Goal: Task Accomplishment & Management: Manage account settings

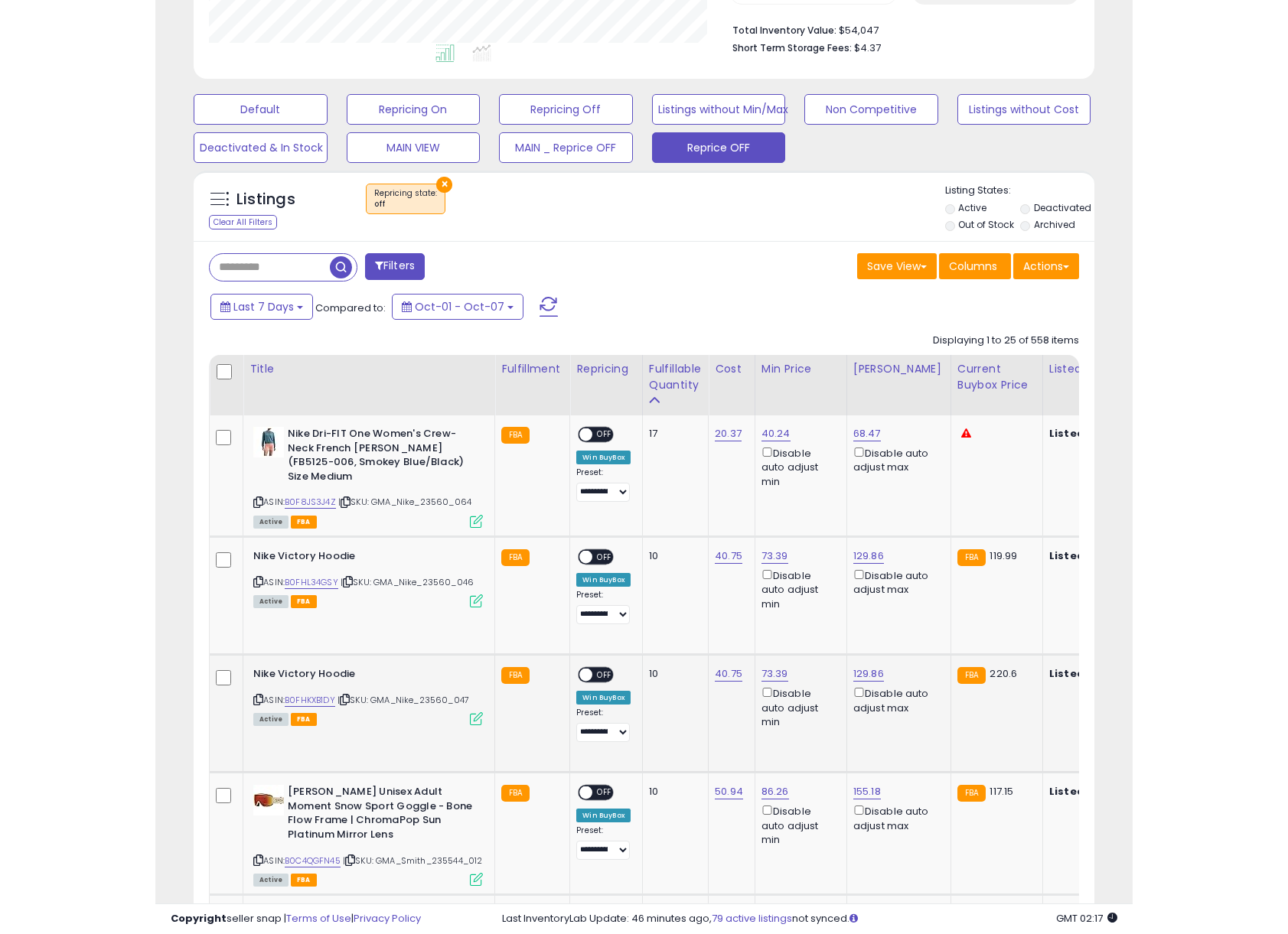
scroll to position [502, 0]
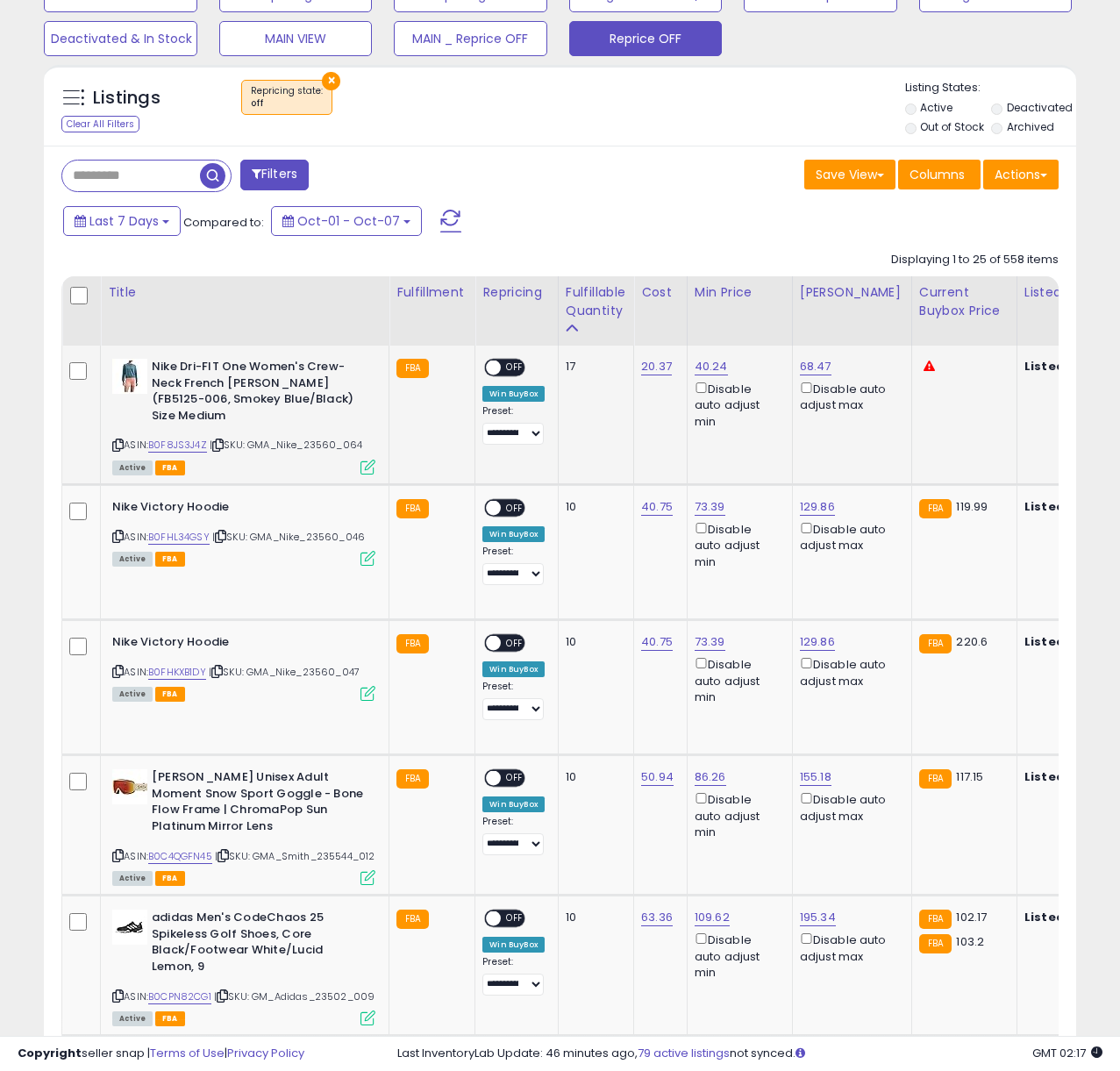
click at [512, 370] on span "OFF" at bounding box center [515, 368] width 29 height 15
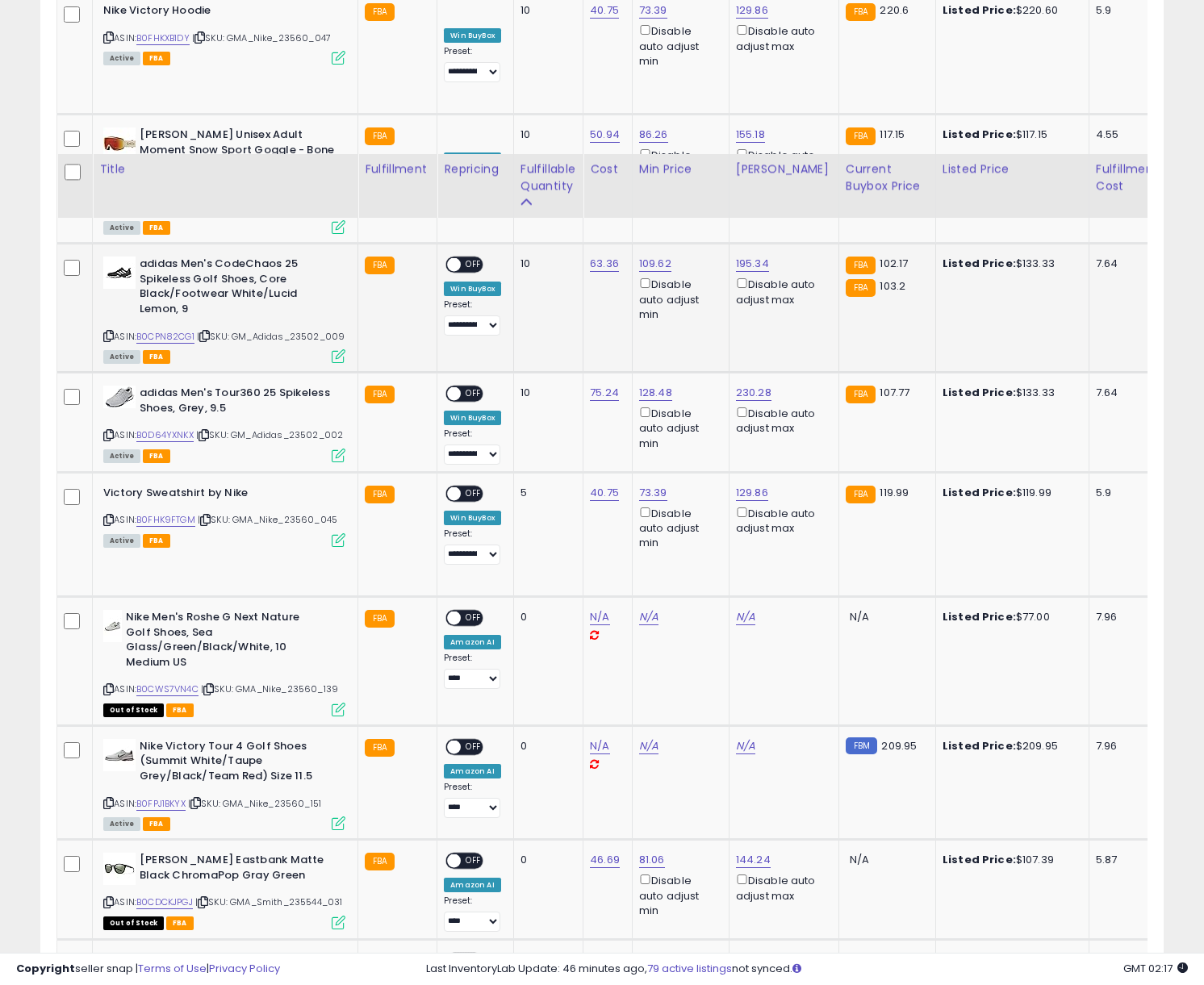
scroll to position [1013, 0]
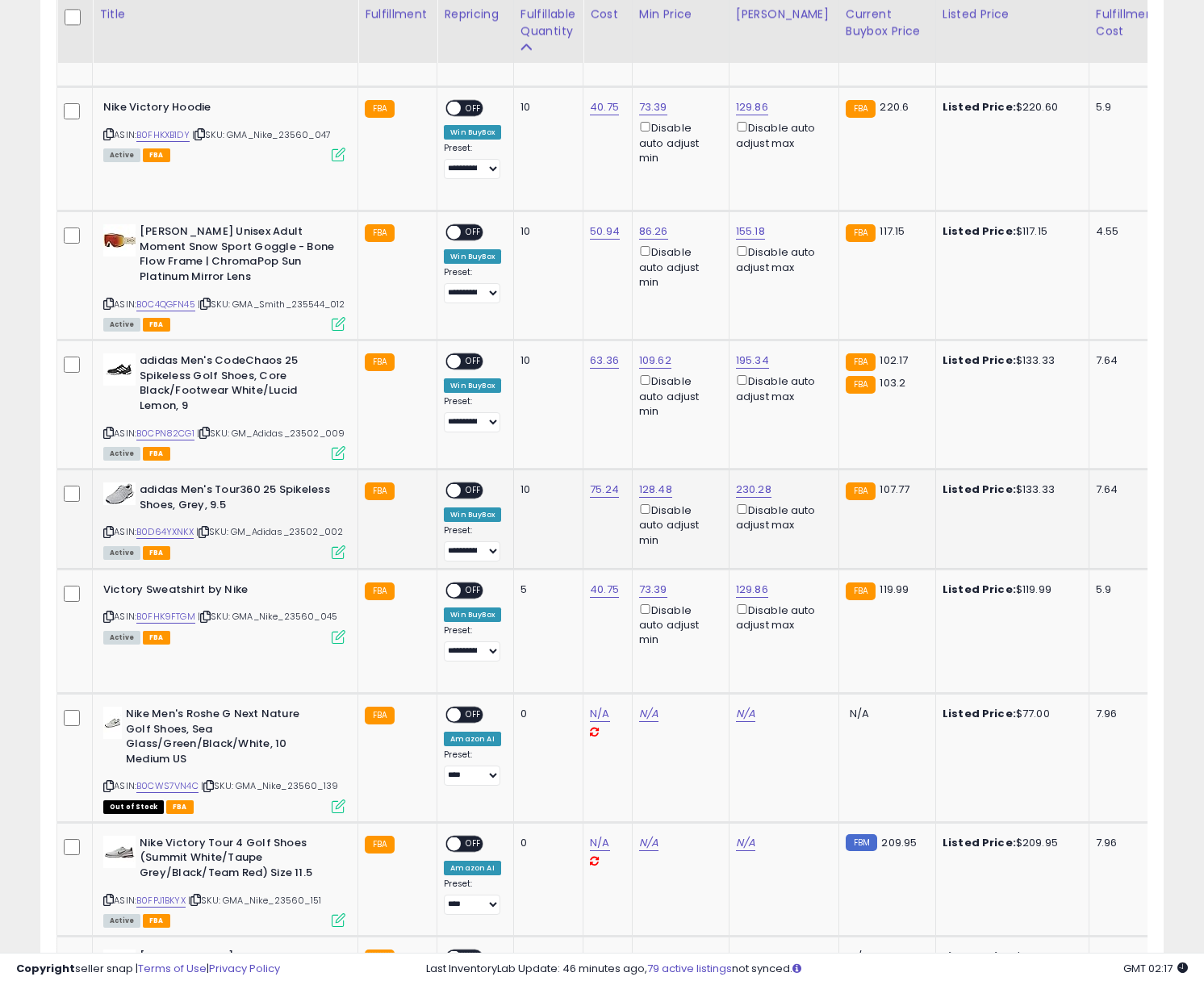
click at [478, 497] on span "OFF" at bounding box center [474, 490] width 26 height 14
click at [662, 497] on link "128.48" at bounding box center [656, 490] width 33 height 16
drag, startPoint x: 619, startPoint y: 458, endPoint x: 477, endPoint y: 453, distance: 142.1
type input "***"
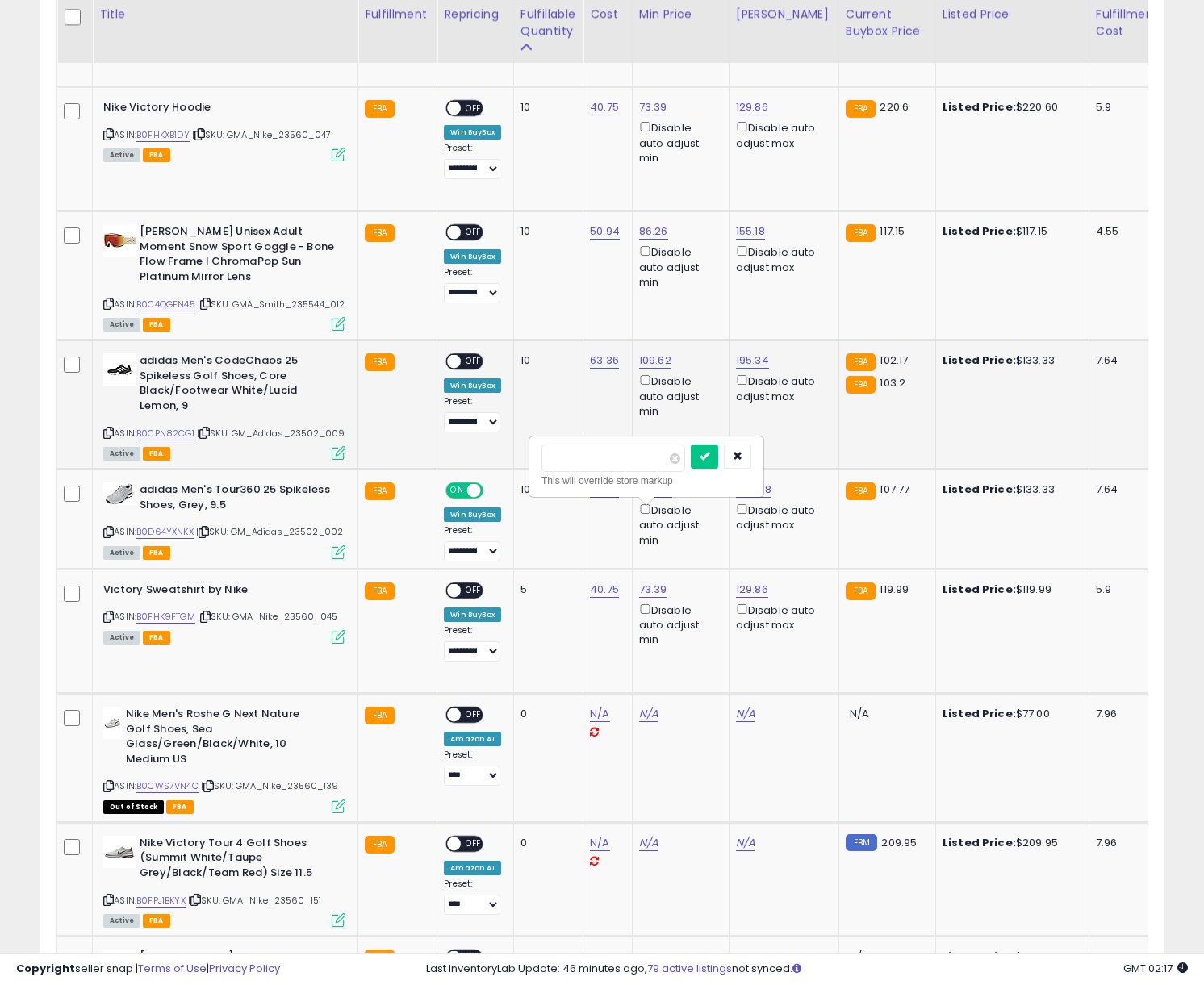
click button "submit" at bounding box center [705, 457] width 27 height 24
click at [747, 497] on link "230.28" at bounding box center [754, 490] width 35 height 16
drag, startPoint x: 578, startPoint y: 440, endPoint x: 556, endPoint y: 438, distance: 22.1
type input "***"
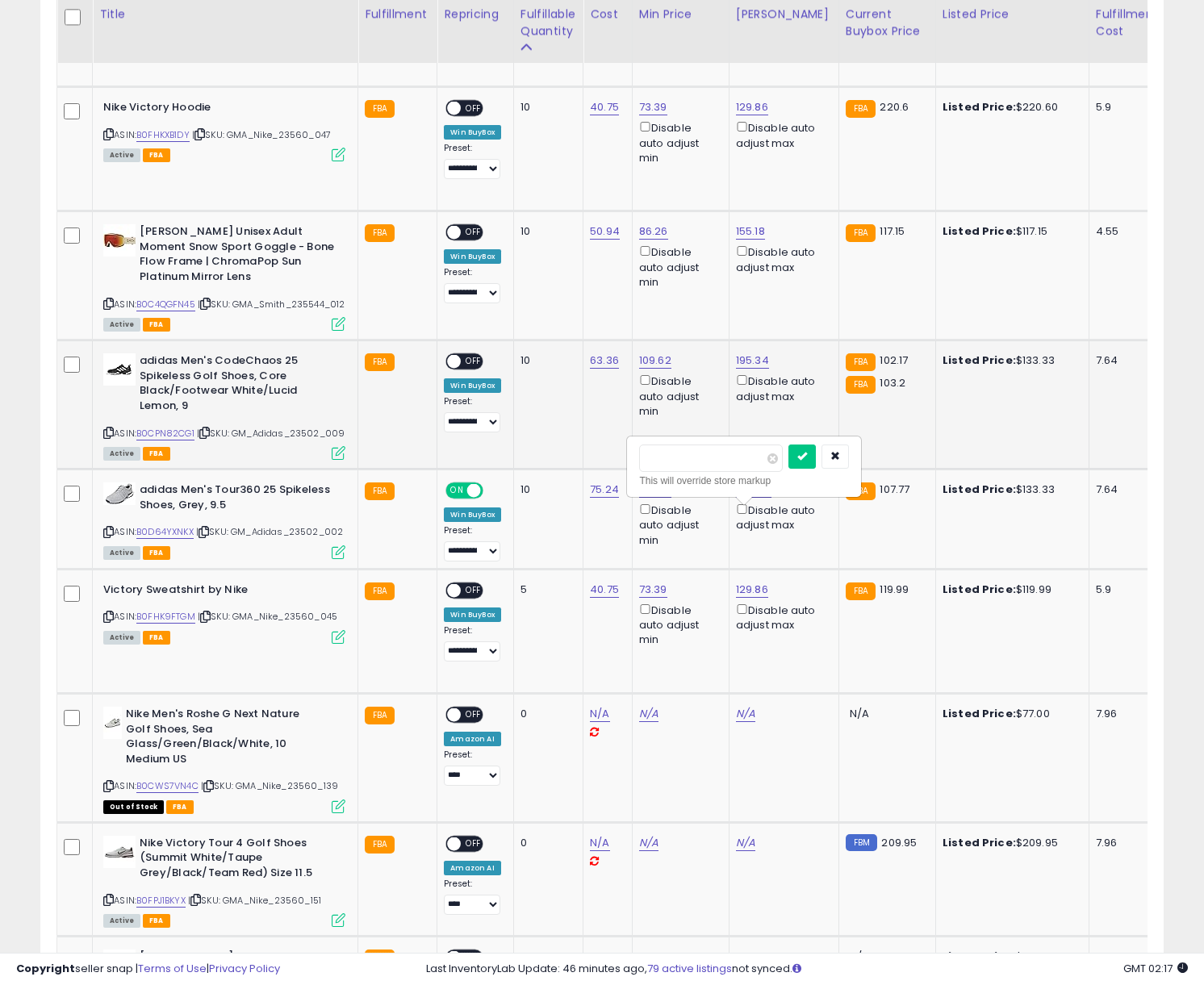
click button "submit" at bounding box center [802, 457] width 27 height 24
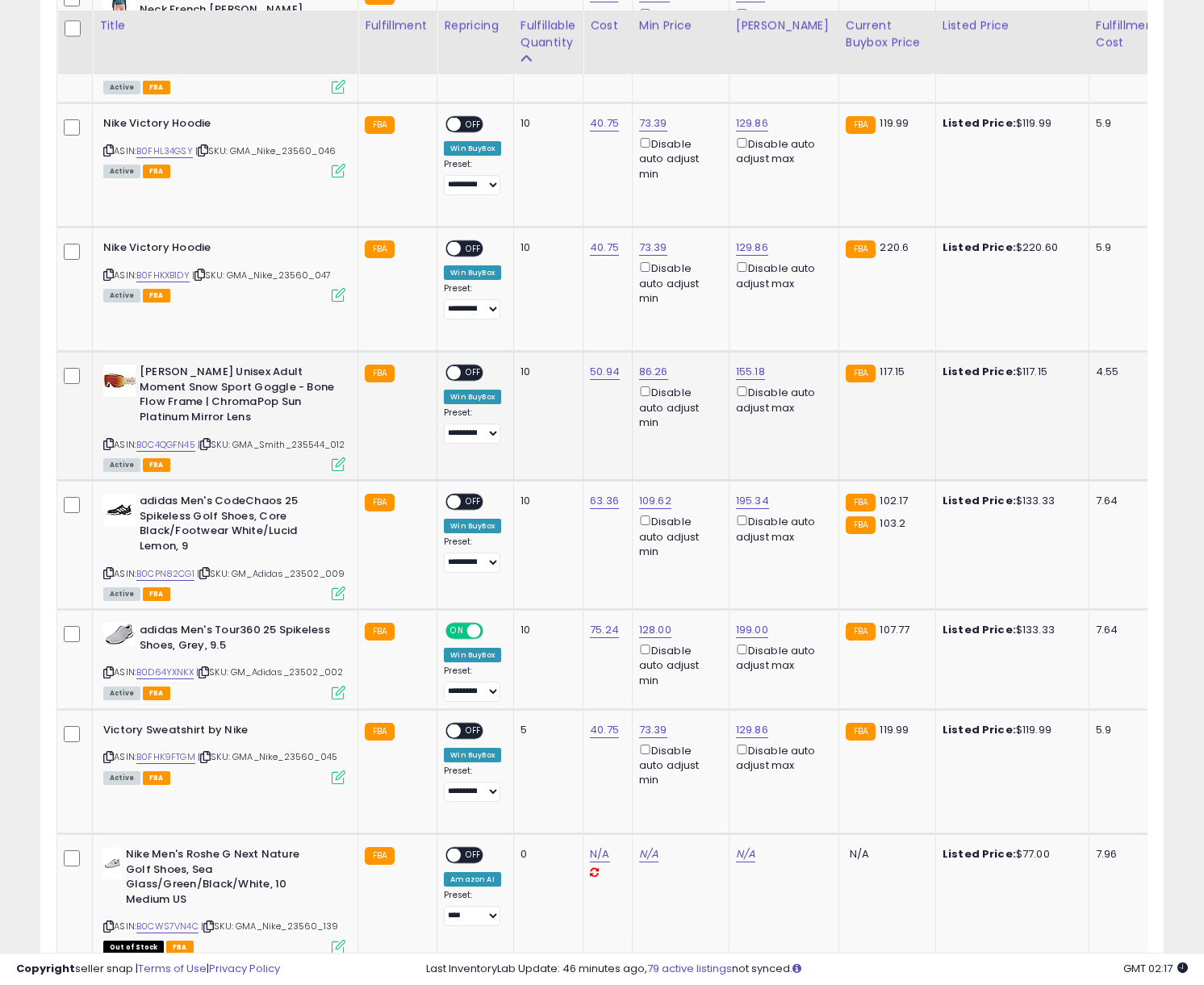
scroll to position [879, 0]
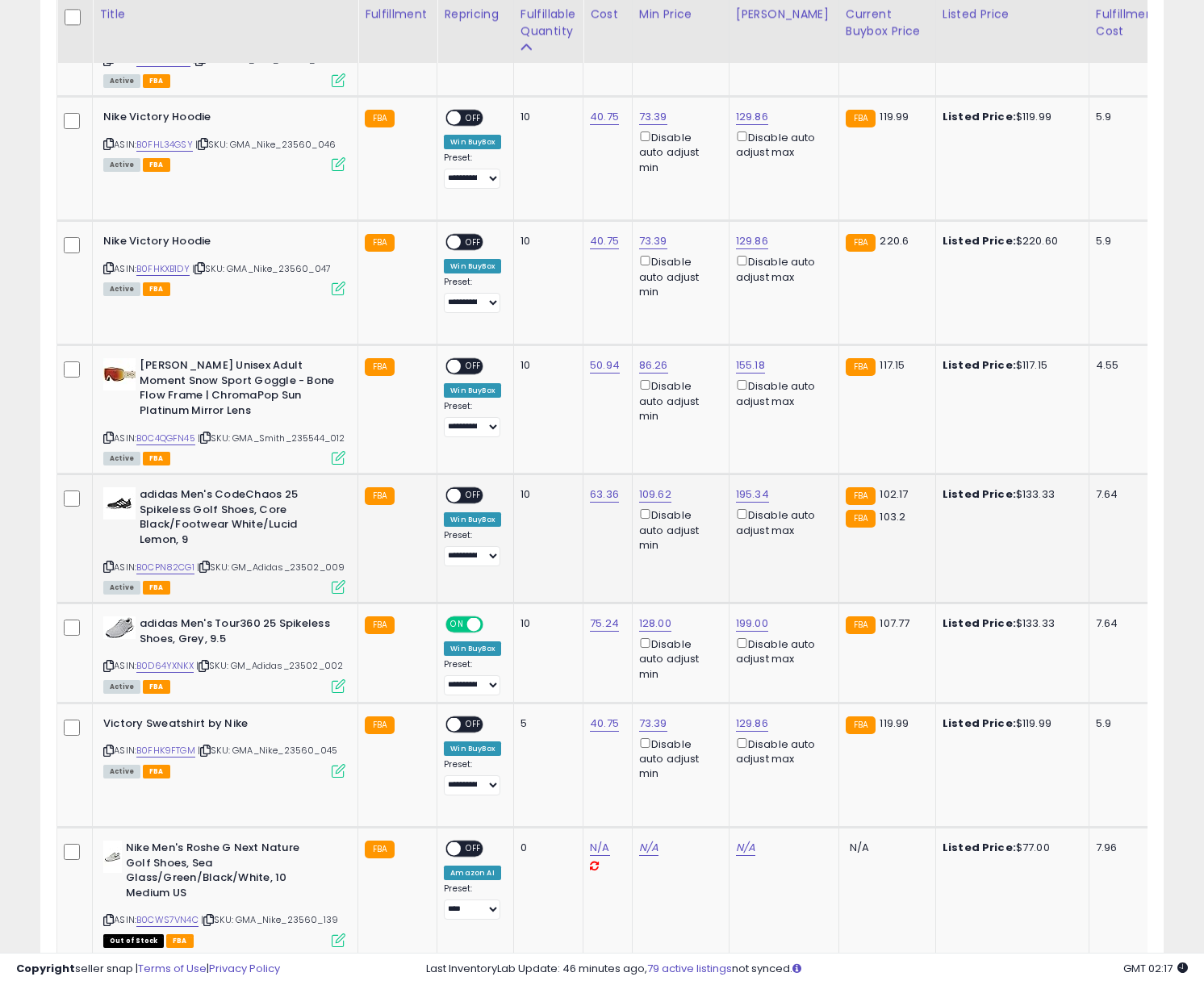
click at [475, 499] on div "ON OFF" at bounding box center [464, 496] width 38 height 17
drag, startPoint x: 475, startPoint y: 501, endPoint x: 611, endPoint y: 501, distance: 136.0
click at [476, 501] on span "OFF" at bounding box center [474, 496] width 26 height 14
click at [665, 503] on link "109.62" at bounding box center [656, 495] width 33 height 16
drag, startPoint x: 603, startPoint y: 462, endPoint x: 435, endPoint y: 438, distance: 169.7
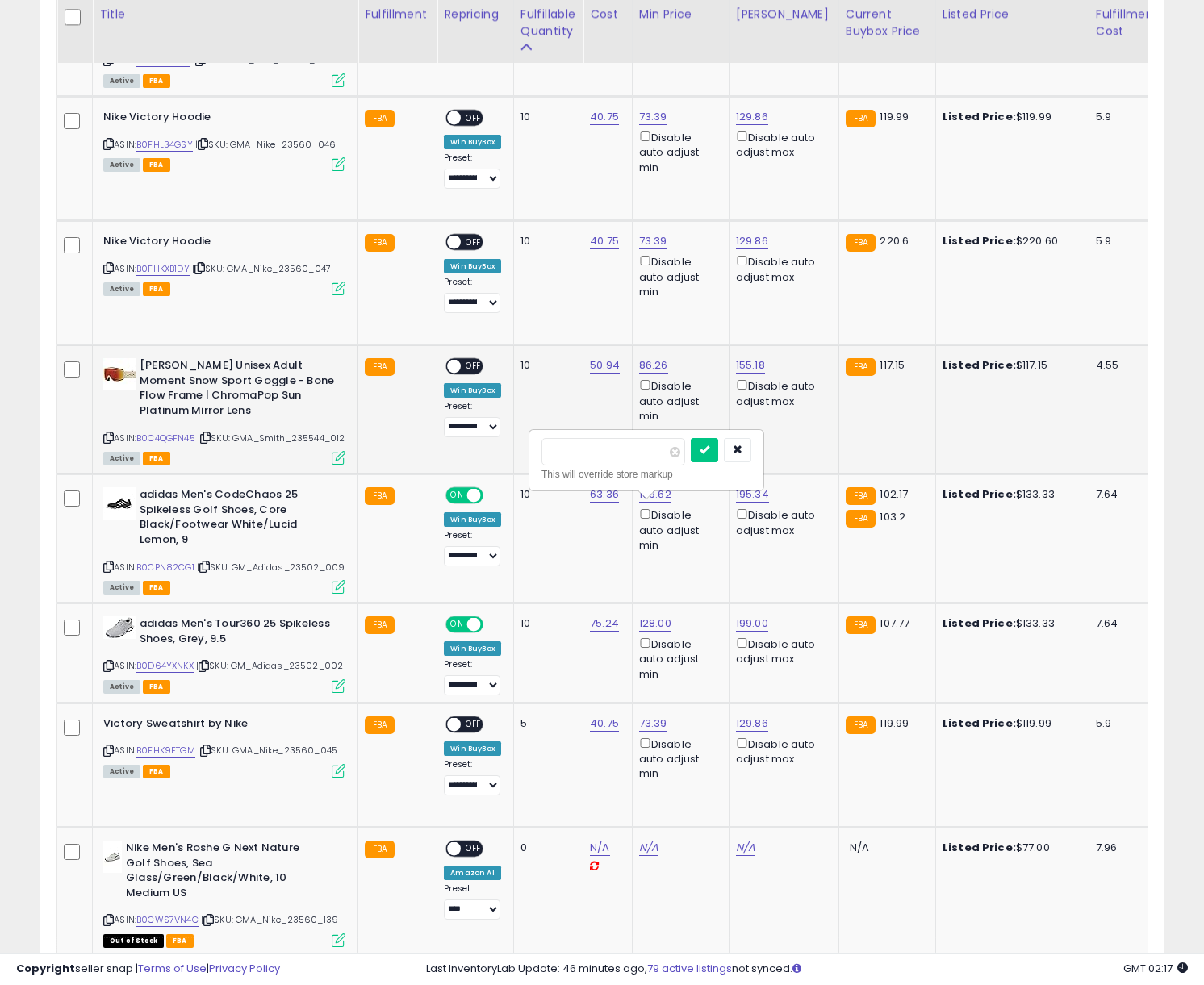
type input "******"
click button "submit" at bounding box center [705, 450] width 27 height 24
click at [753, 501] on link "195.34" at bounding box center [753, 495] width 33 height 16
type input "*"
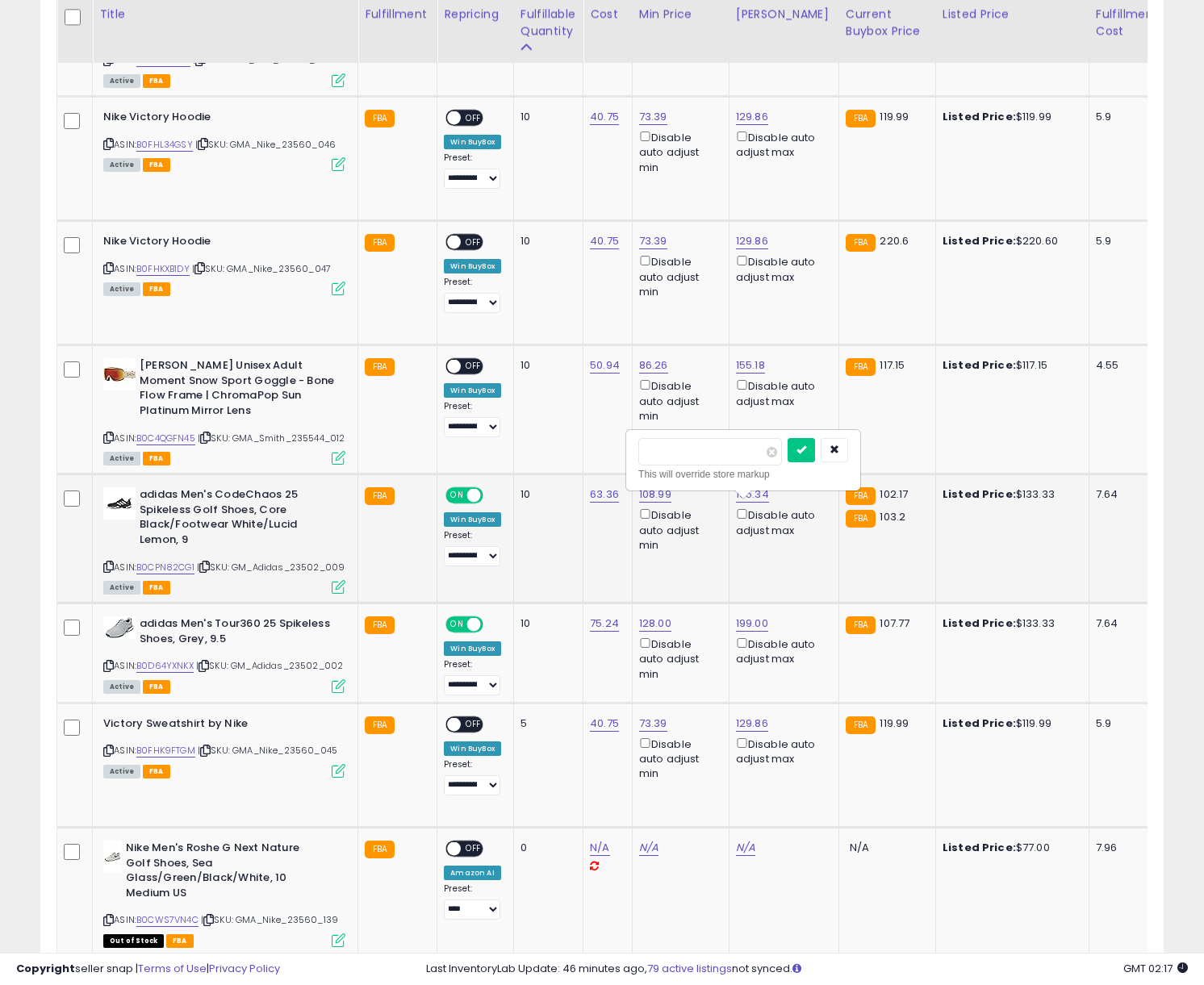
type input "***"
click button "submit" at bounding box center [801, 450] width 27 height 24
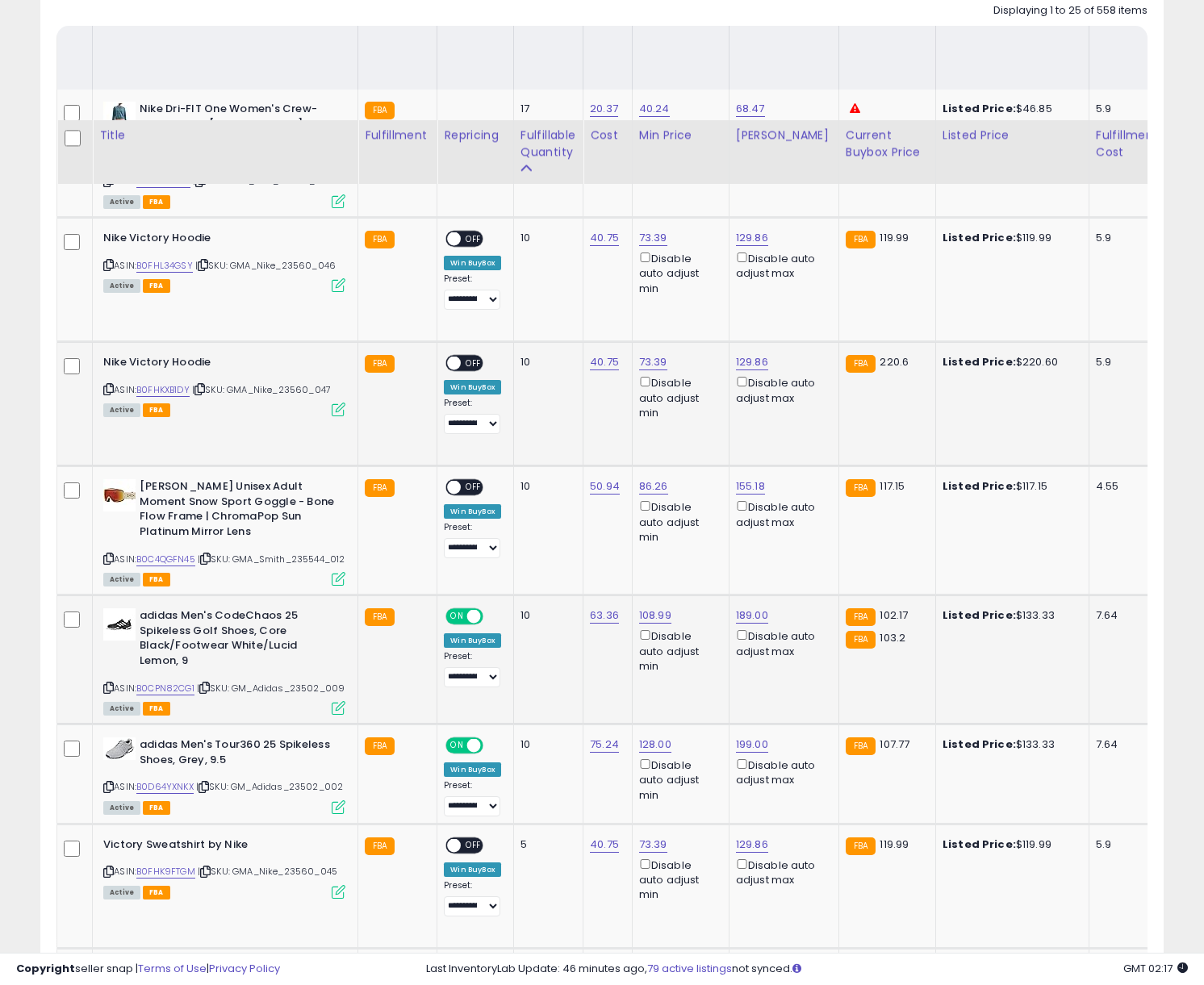
scroll to position [715, 0]
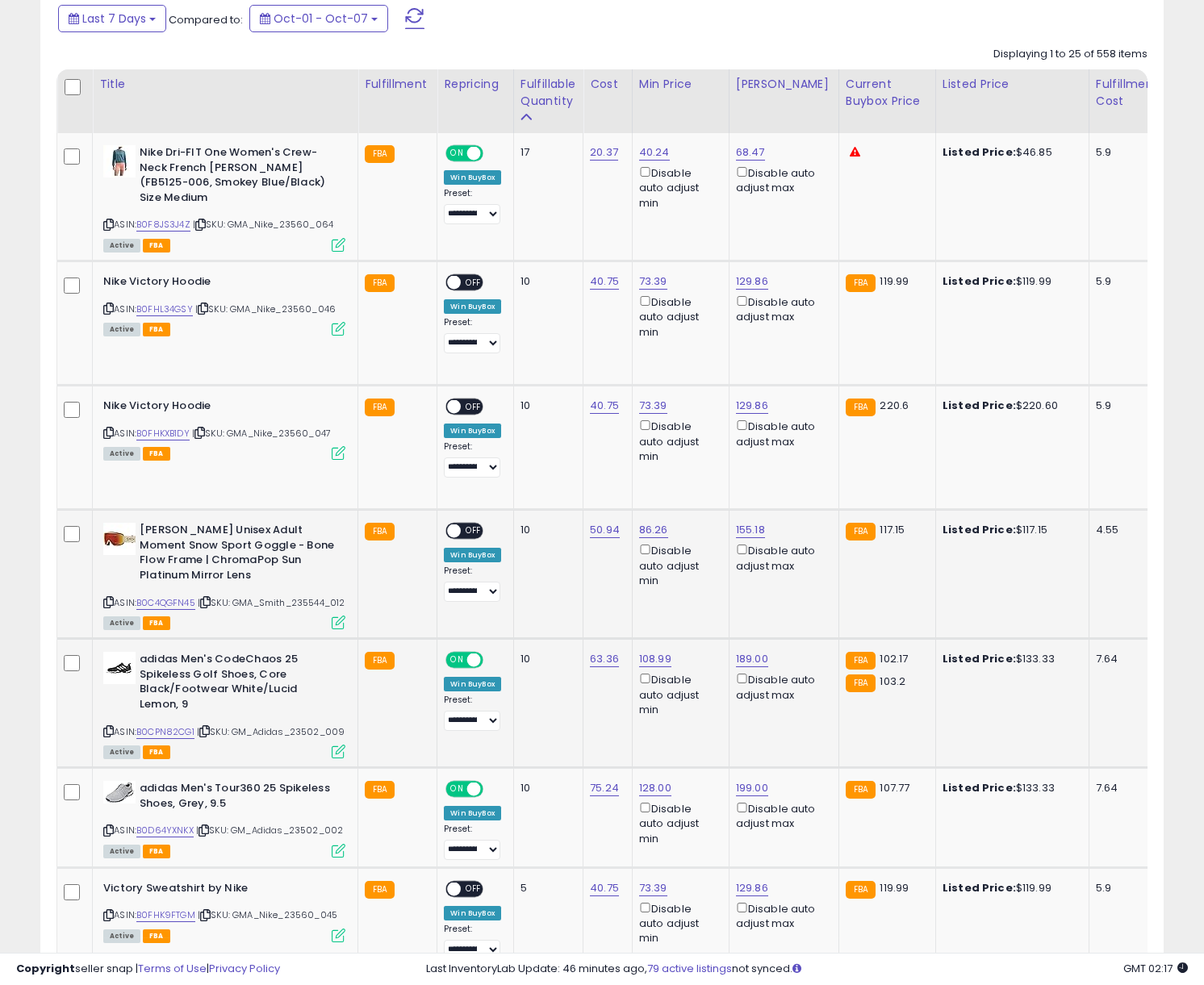
click at [458, 535] on div "ON OFF" at bounding box center [447, 531] width 38 height 14
click at [465, 534] on span "OFF" at bounding box center [474, 531] width 26 height 14
click at [647, 536] on link "86.26" at bounding box center [654, 530] width 29 height 16
drag, startPoint x: 578, startPoint y: 470, endPoint x: 526, endPoint y: 470, distance: 52.0
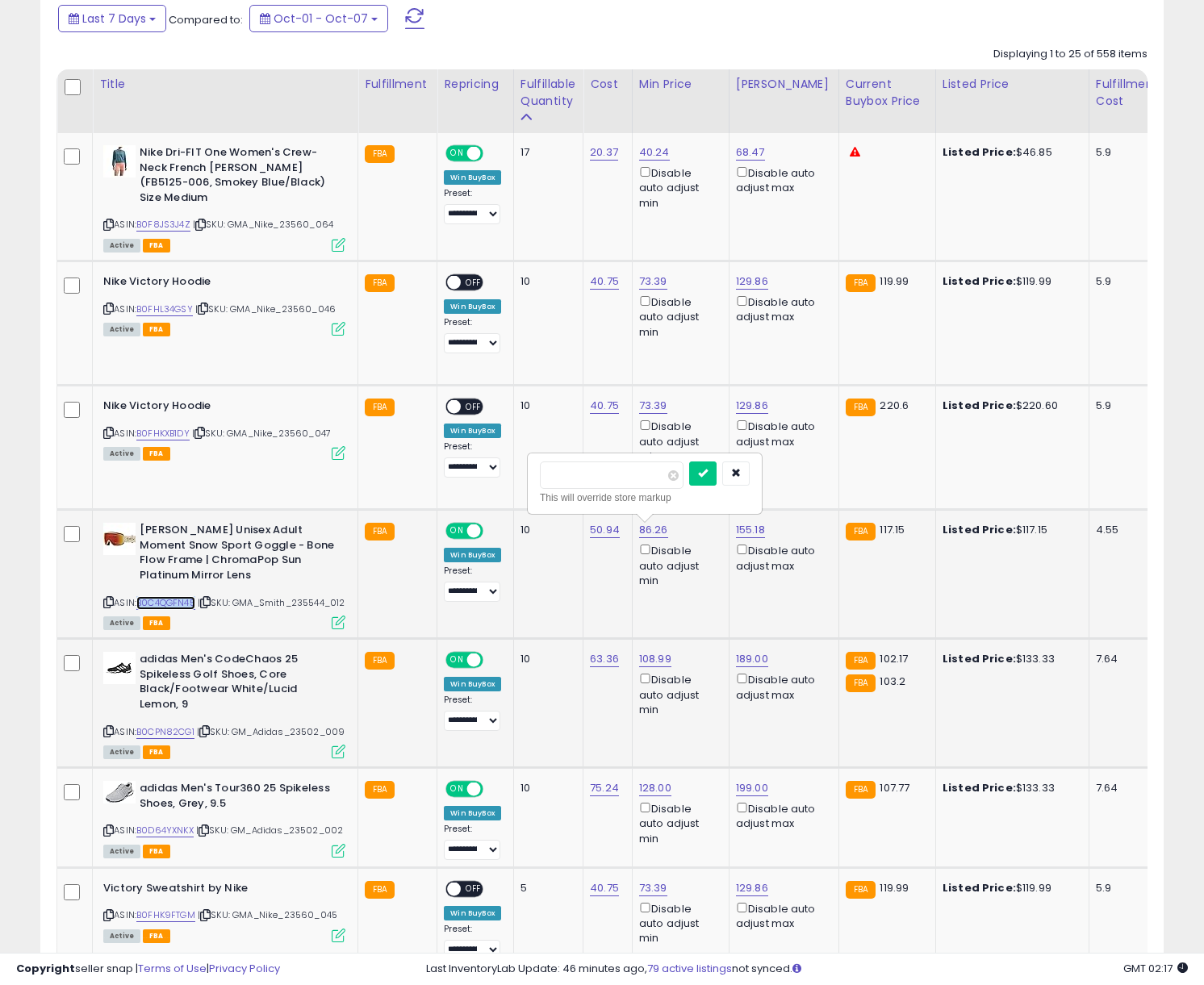
copy link "B0C4QGFN45"
drag, startPoint x: 567, startPoint y: 471, endPoint x: 500, endPoint y: 469, distance: 67.0
type input "******"
click button "submit" at bounding box center [703, 473] width 27 height 24
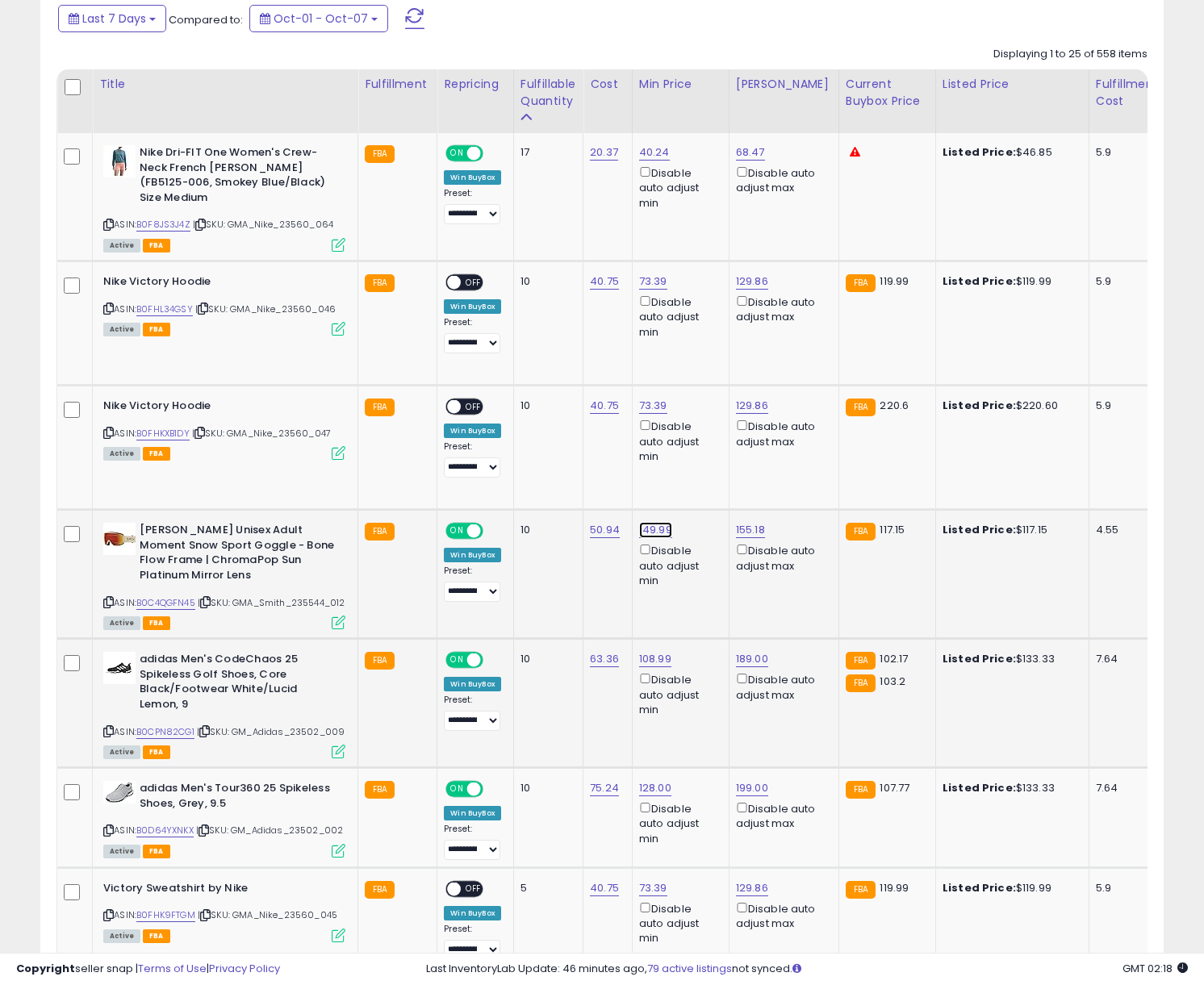
click at [657, 528] on link "149.99" at bounding box center [656, 530] width 33 height 16
type input "******"
click button "submit" at bounding box center [705, 473] width 27 height 24
click at [754, 534] on link "155.18" at bounding box center [751, 530] width 29 height 16
drag, startPoint x: 547, startPoint y: 471, endPoint x: 499, endPoint y: 470, distance: 48.0
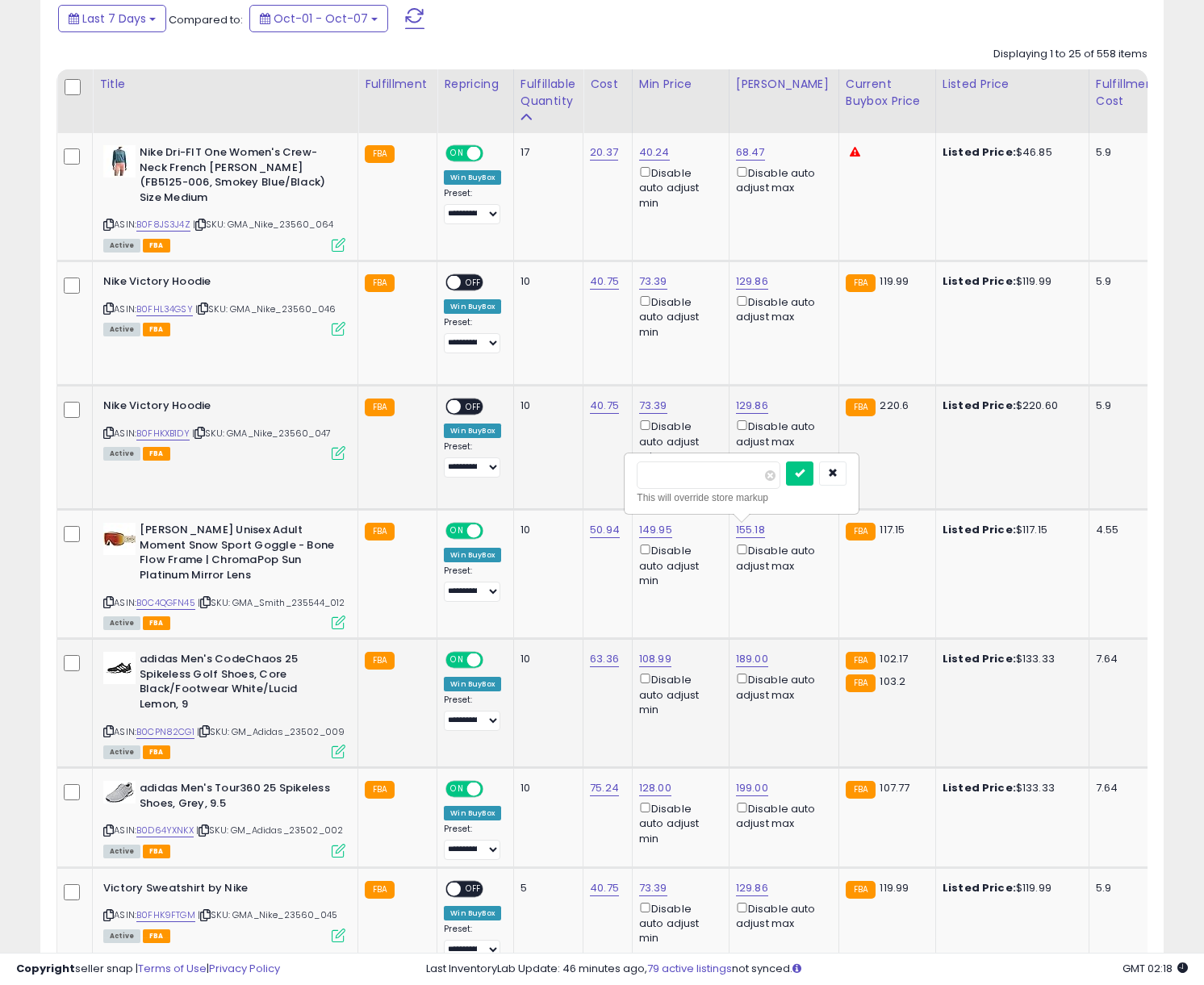
type input "******"
click button "submit" at bounding box center [800, 473] width 27 height 24
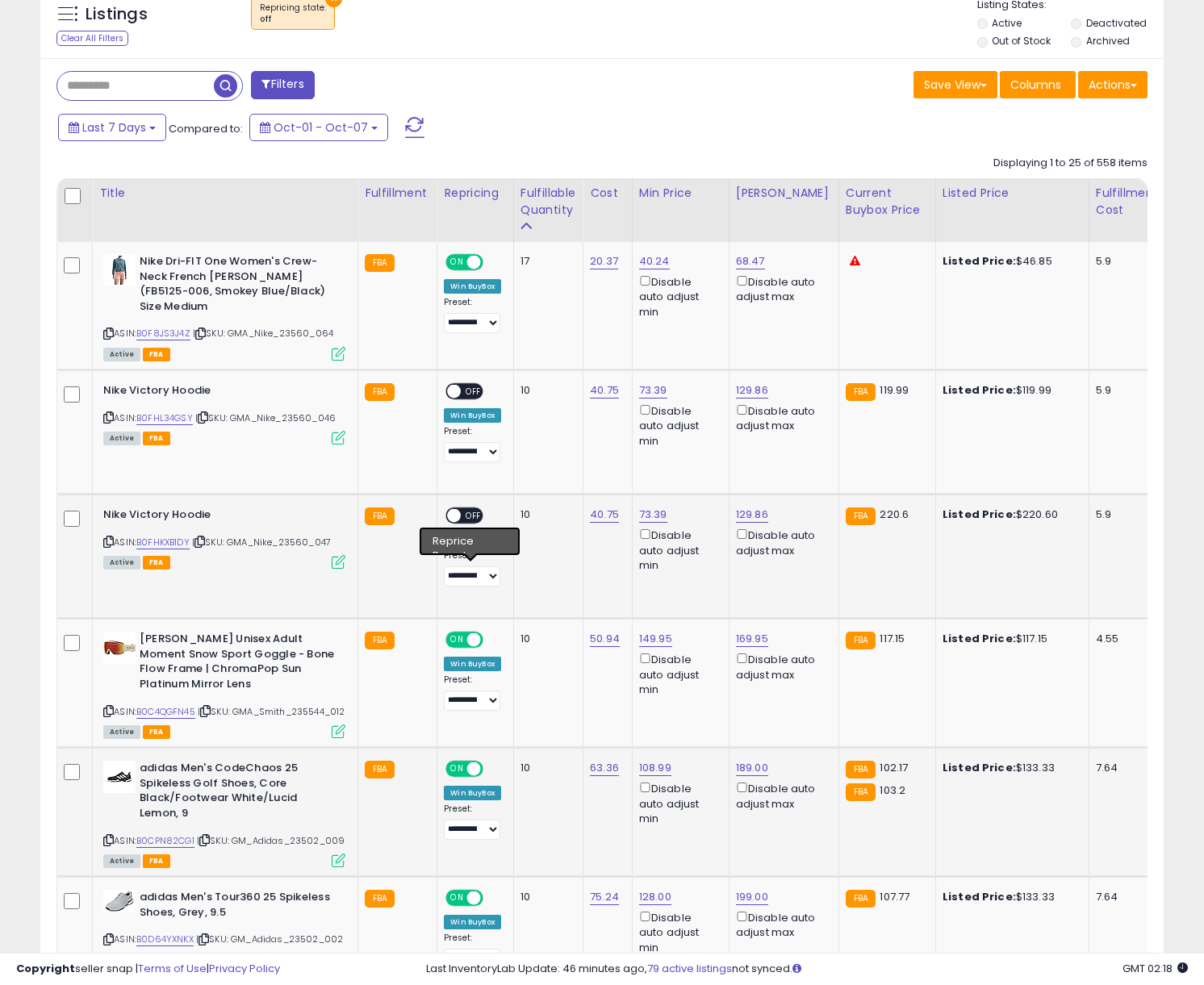
scroll to position [585, 0]
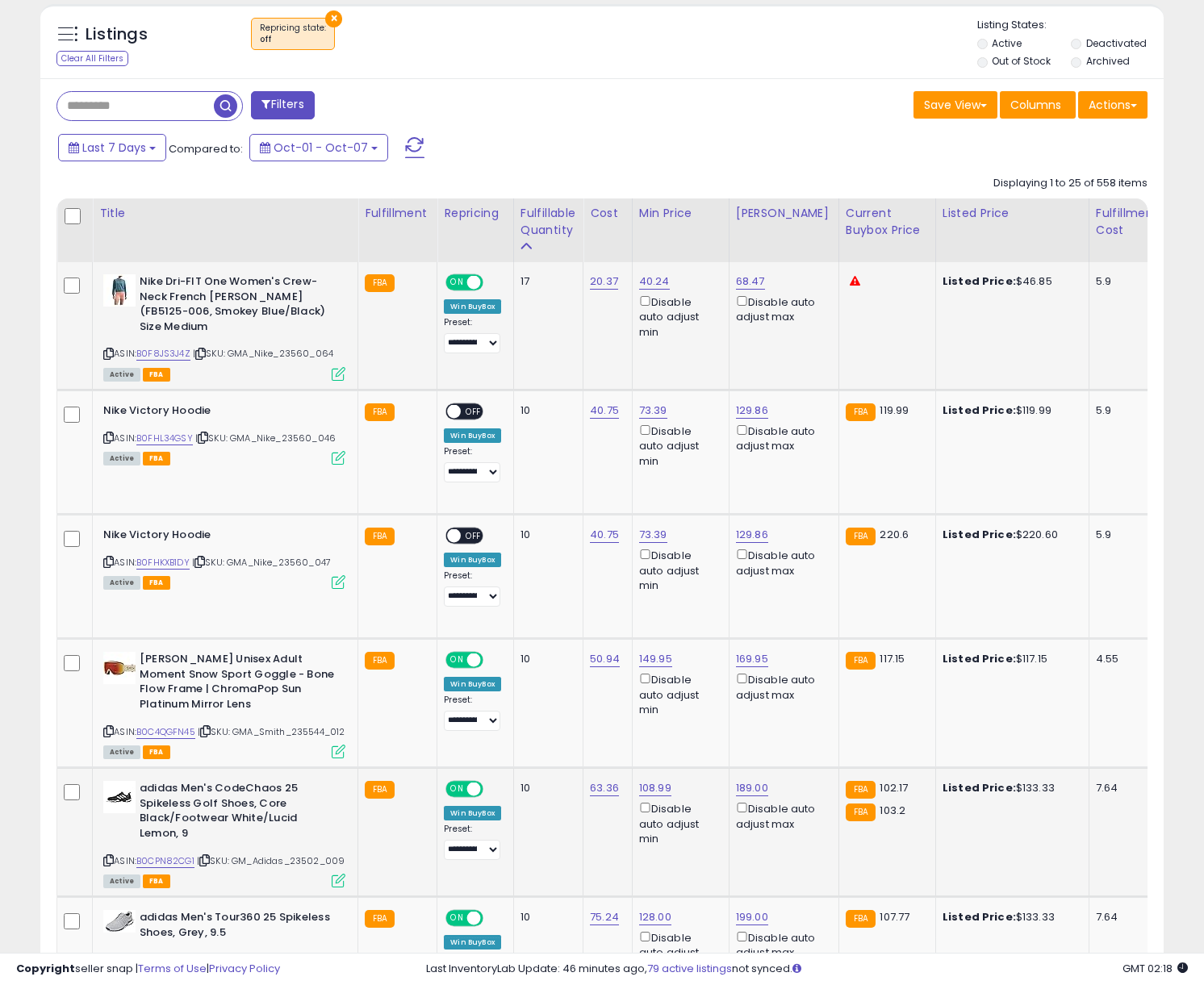
click at [667, 283] on div "40.24 Disable auto adjust min" at bounding box center [678, 307] width 78 height 65
click at [651, 282] on link "40.24" at bounding box center [655, 281] width 31 height 16
drag, startPoint x: 611, startPoint y: 229, endPoint x: 490, endPoint y: 228, distance: 121.0
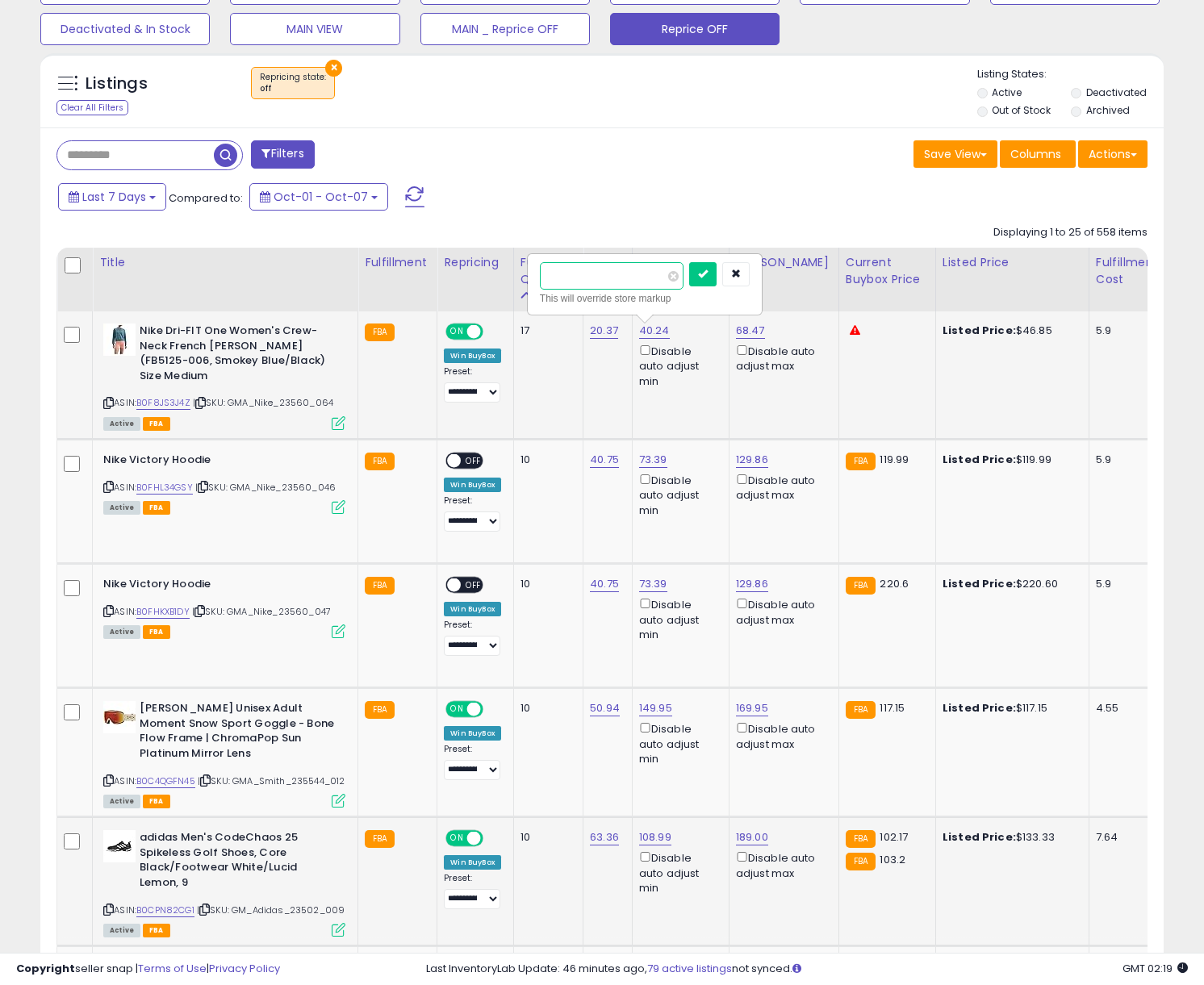
scroll to position [516, 0]
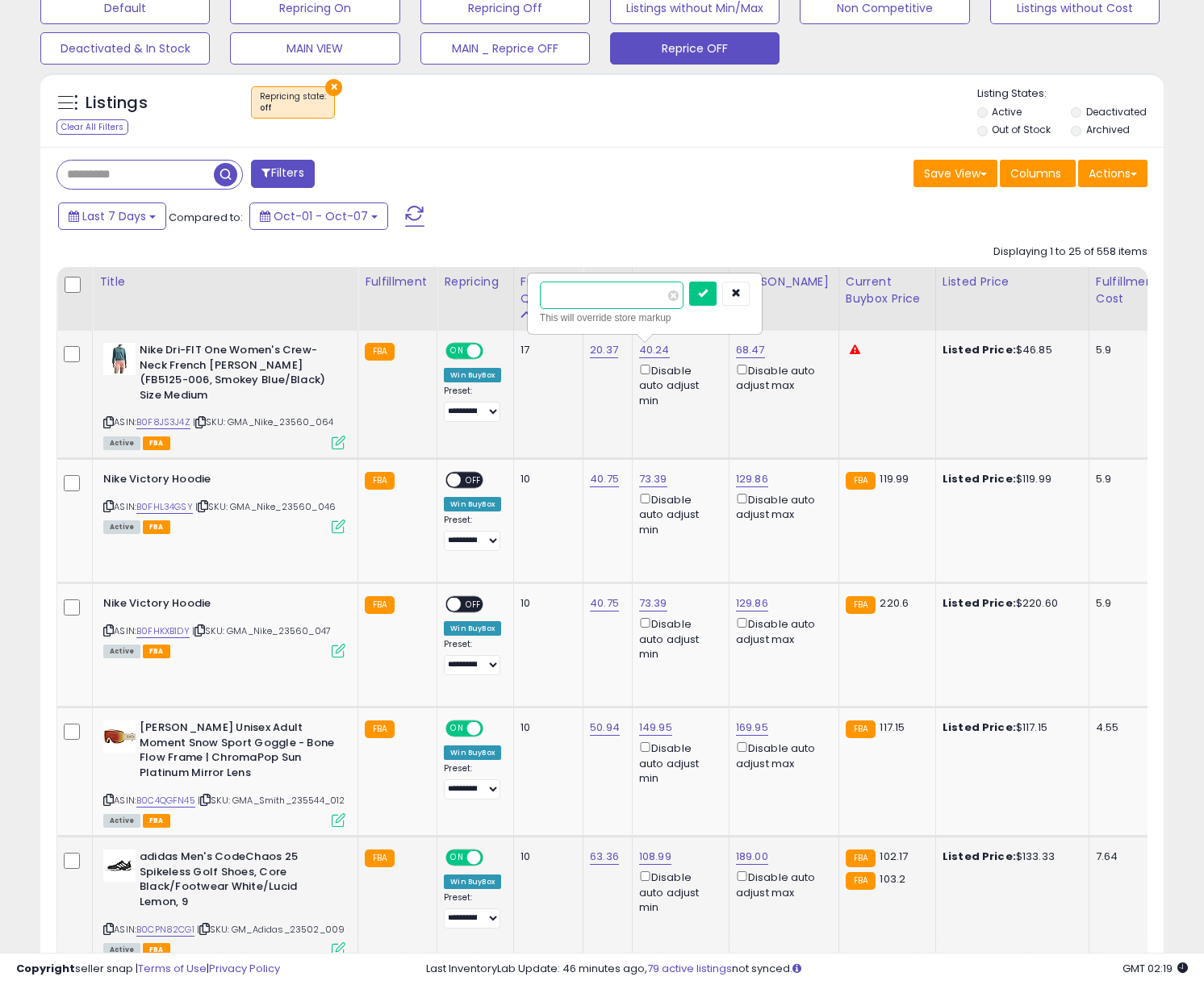
type input "*****"
click button "submit" at bounding box center [703, 293] width 27 height 24
click at [745, 351] on link "68.47" at bounding box center [751, 350] width 29 height 16
drag, startPoint x: 533, startPoint y: 276, endPoint x: 454, endPoint y: 272, distance: 79.1
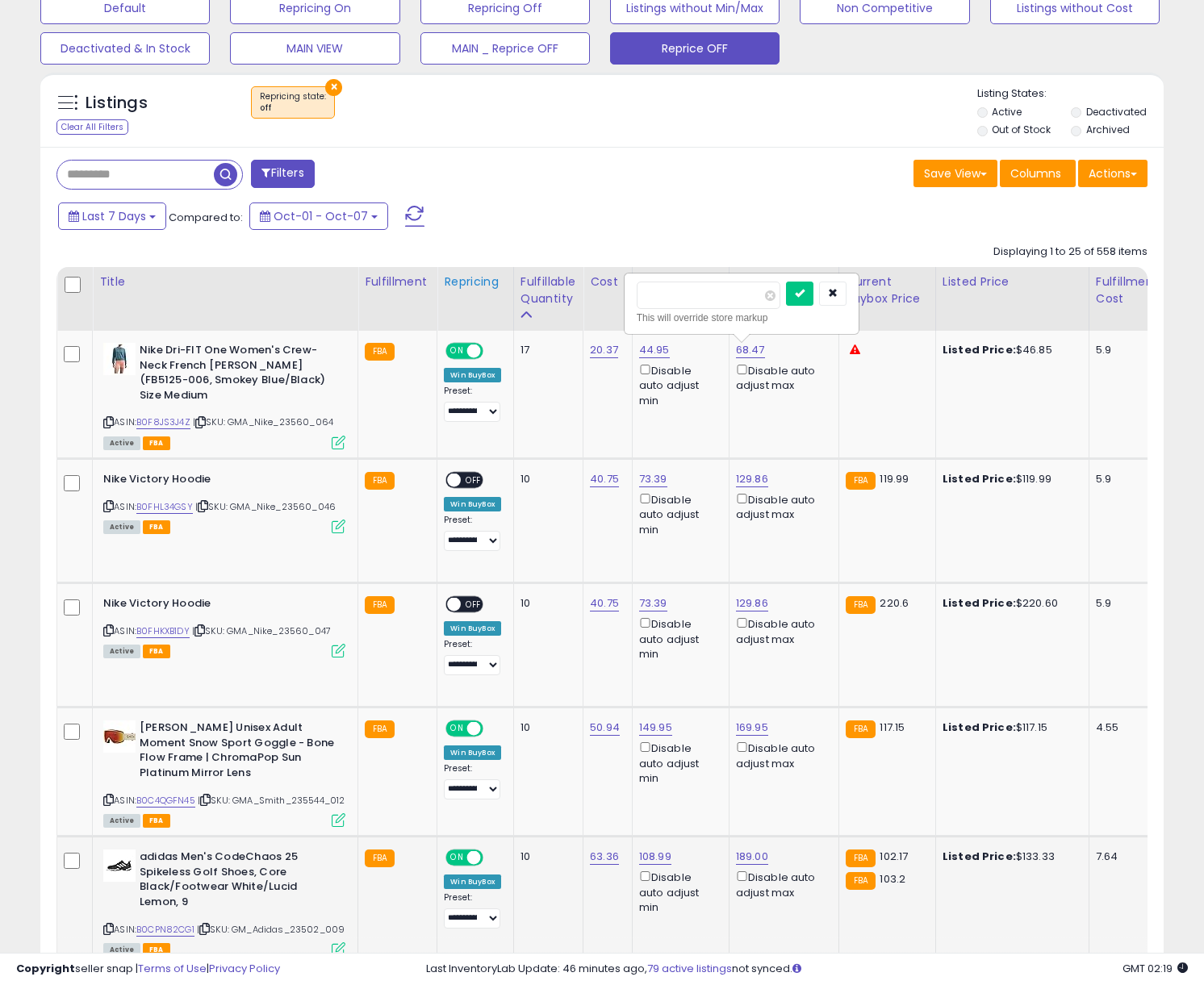
type input "*****"
click button "submit" at bounding box center [800, 293] width 27 height 24
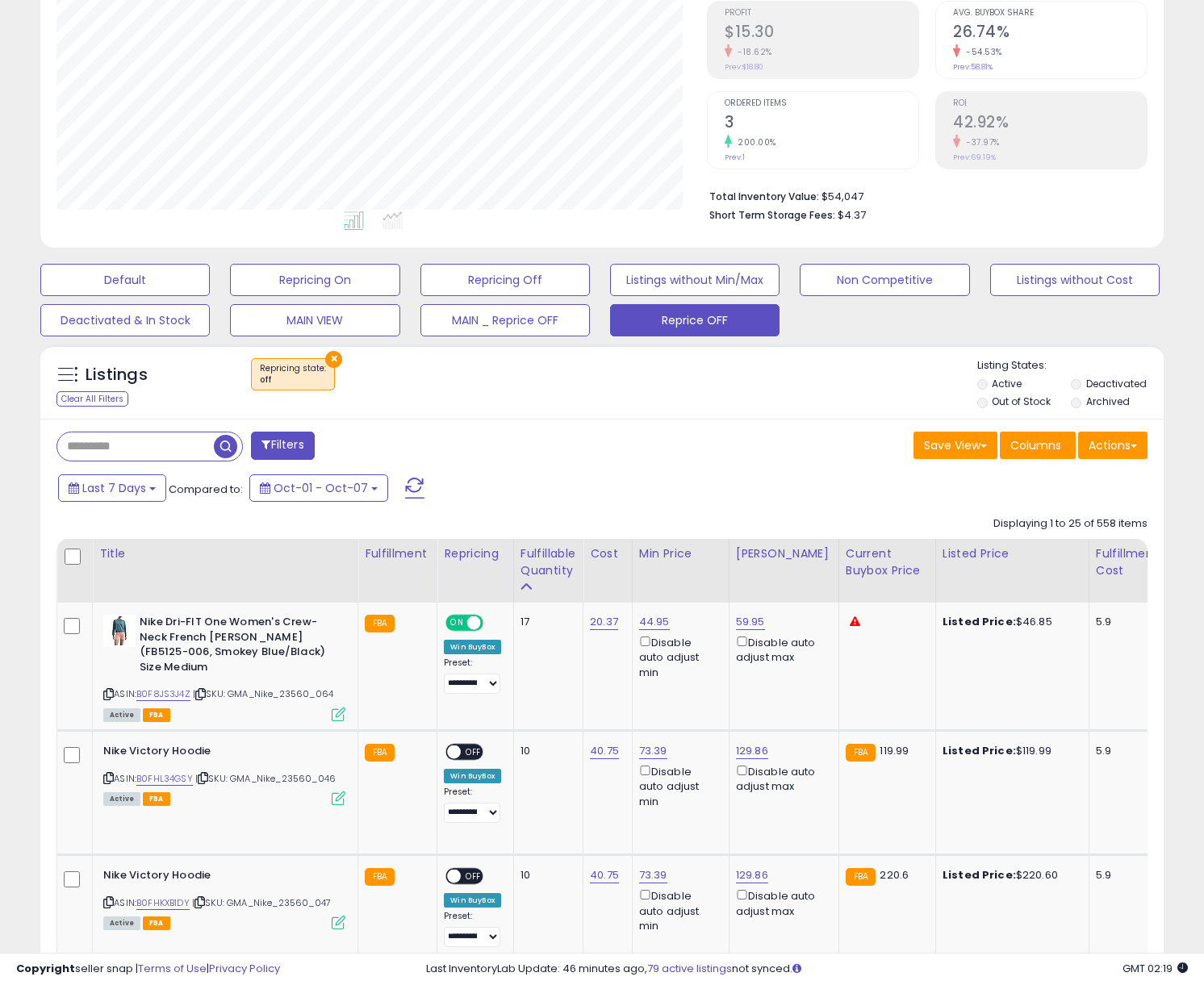
scroll to position [221, 0]
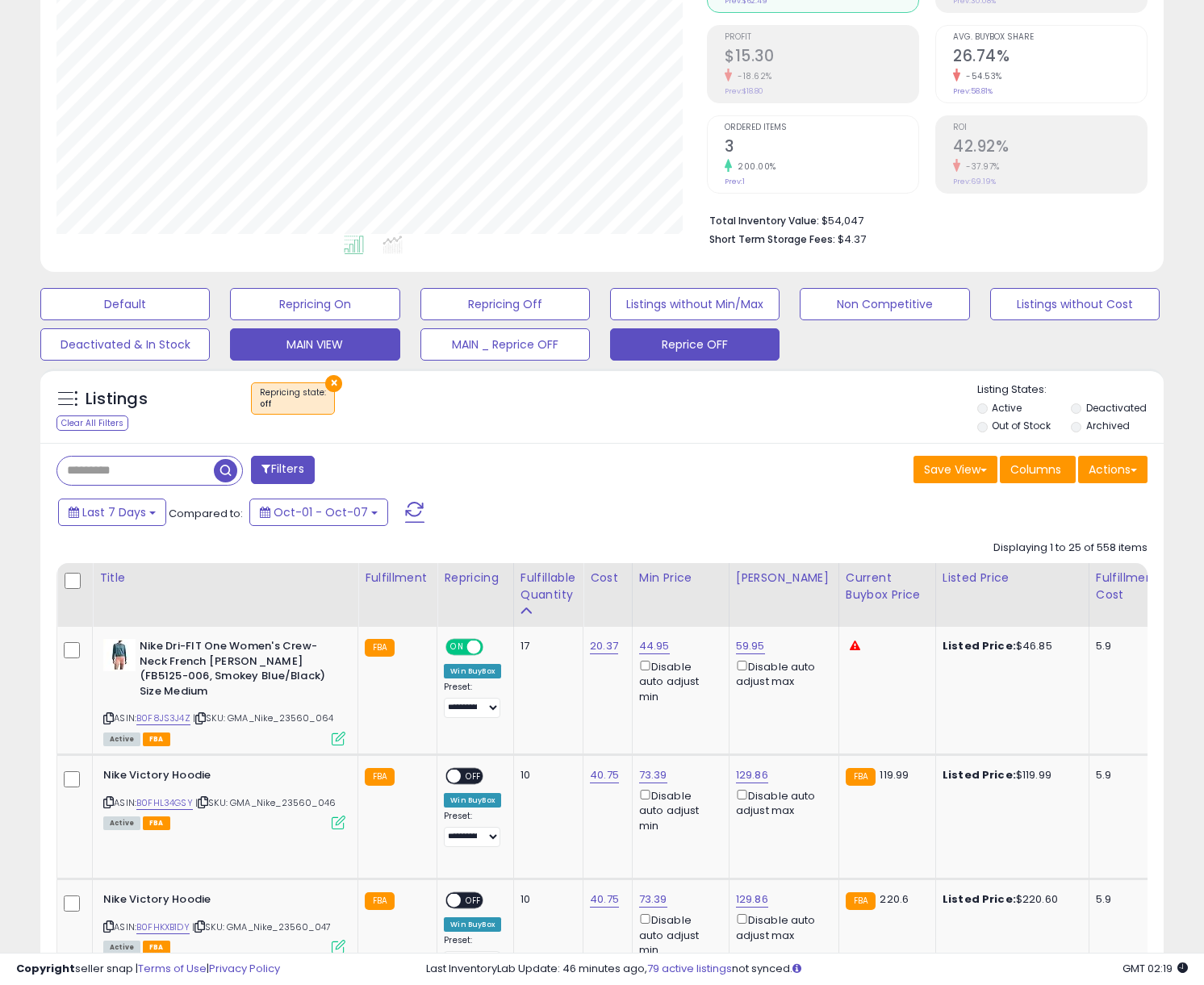
click at [273, 338] on button "MAIN VIEW" at bounding box center [314, 345] width 169 height 33
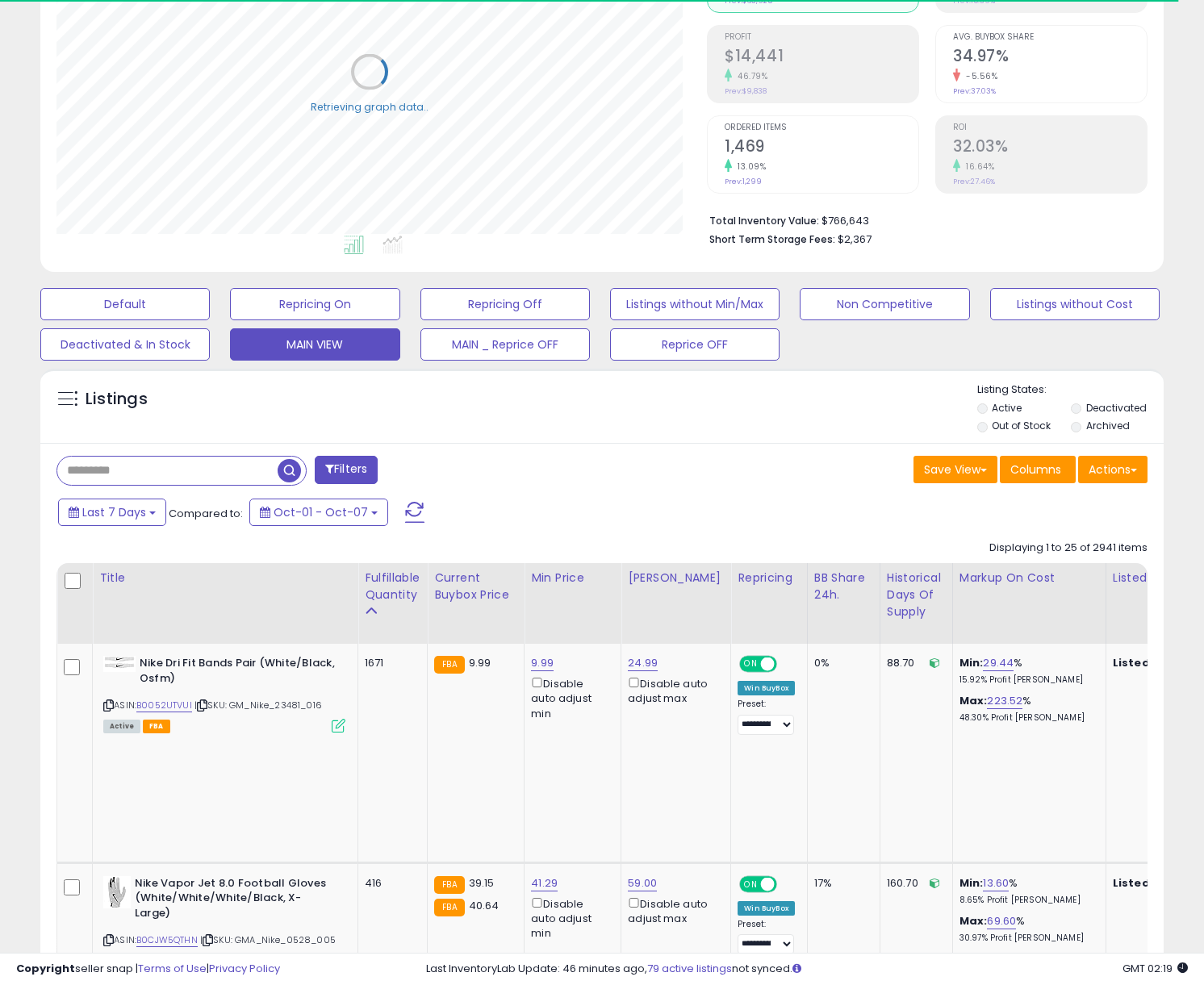
drag, startPoint x: 175, startPoint y: 483, endPoint x: 161, endPoint y: 480, distance: 14.3
click at [174, 482] on input "text" at bounding box center [167, 470] width 221 height 28
click at [161, 480] on input "text" at bounding box center [189, 470] width 264 height 28
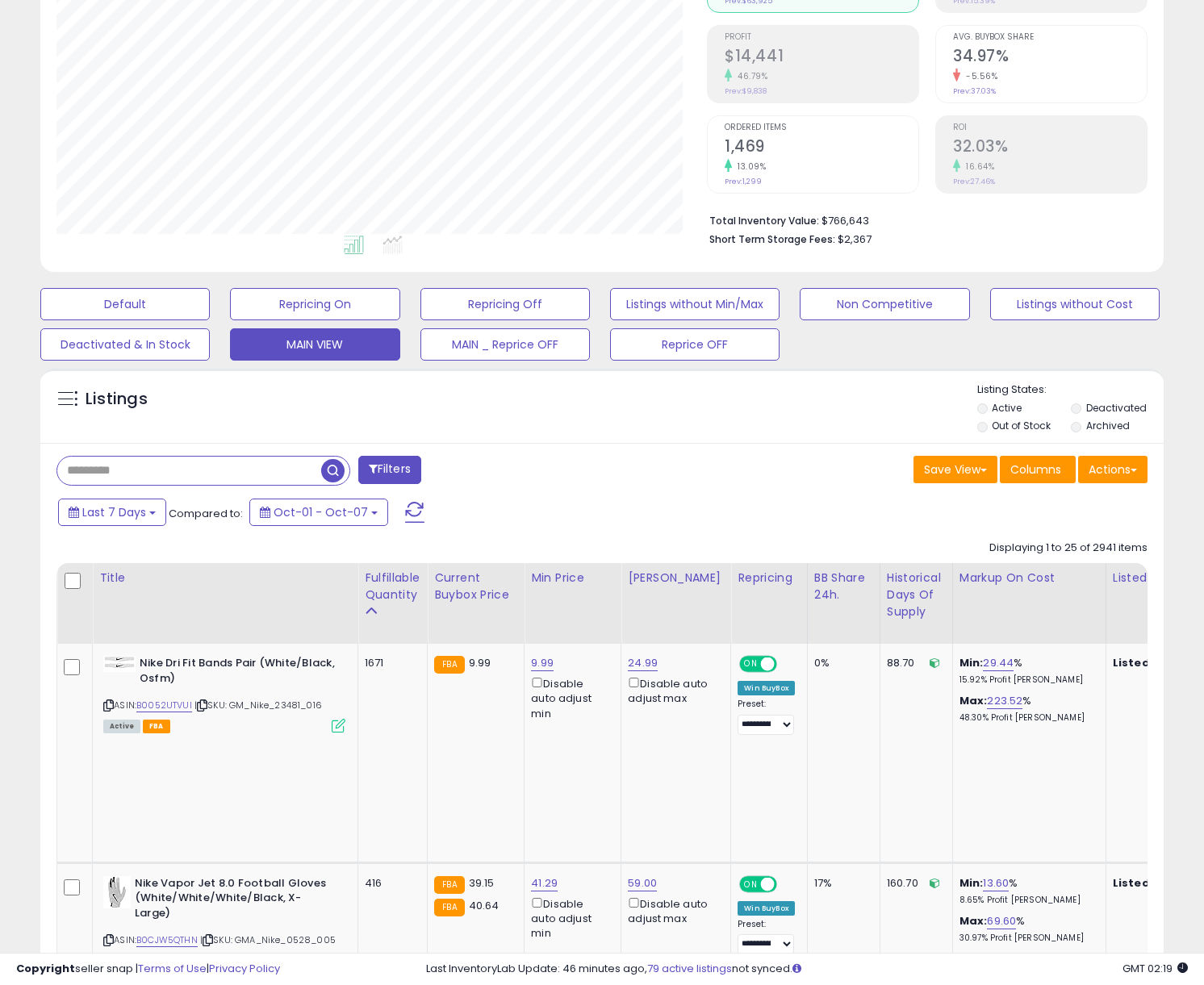
scroll to position [331, 650]
type input "******"
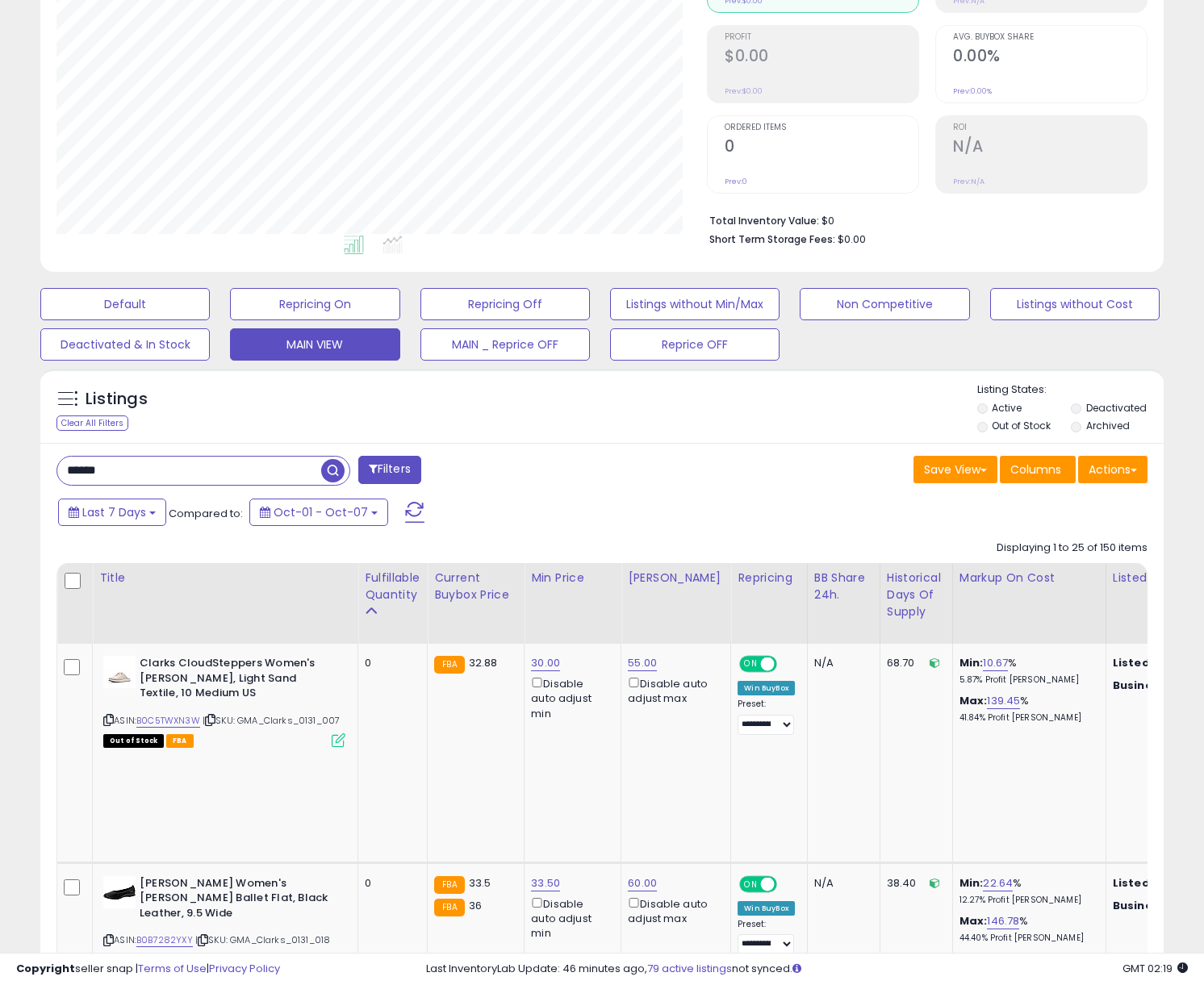
click at [388, 594] on div "Fulfillable Quantity" at bounding box center [393, 586] width 56 height 33
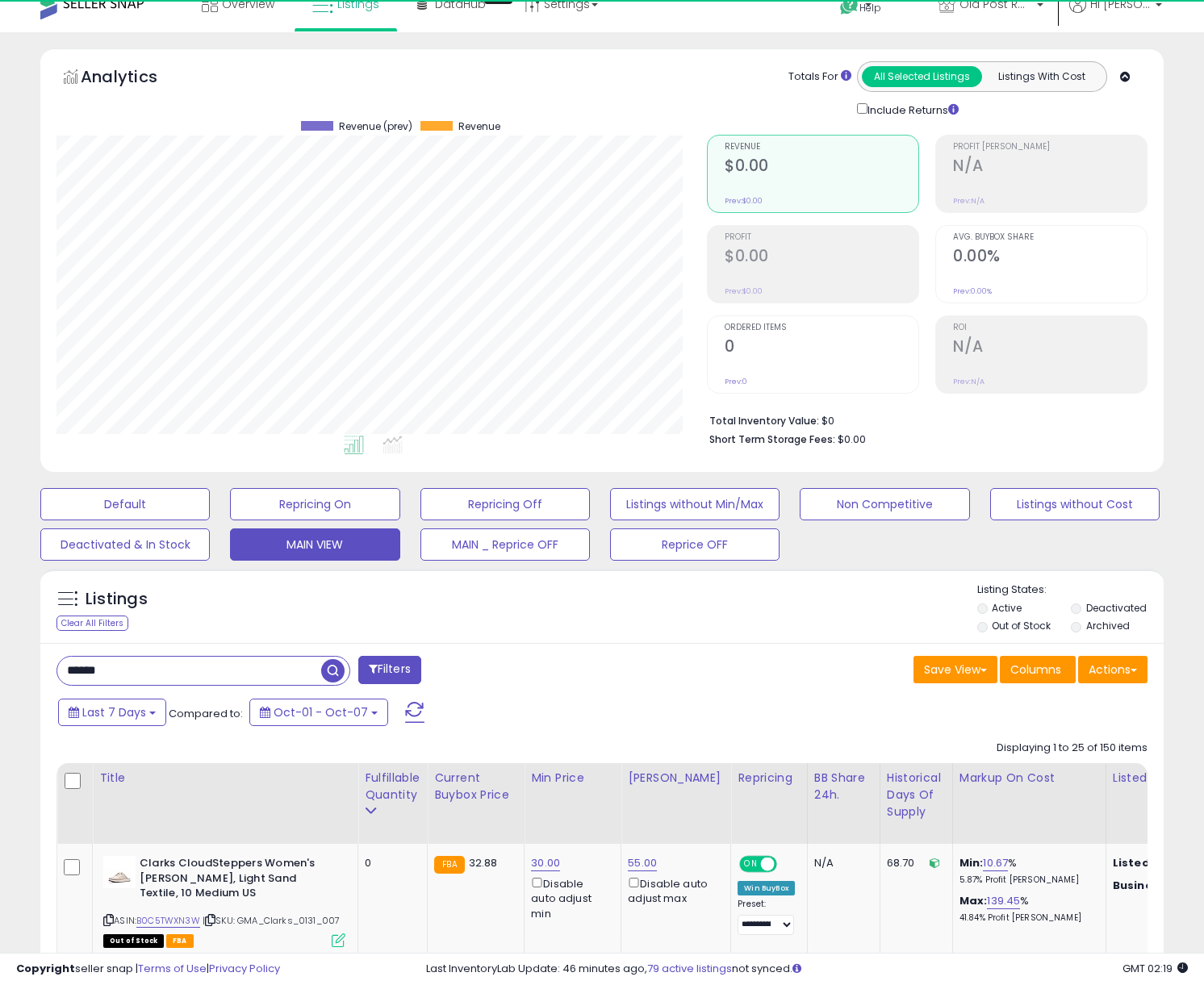
scroll to position [221, 0]
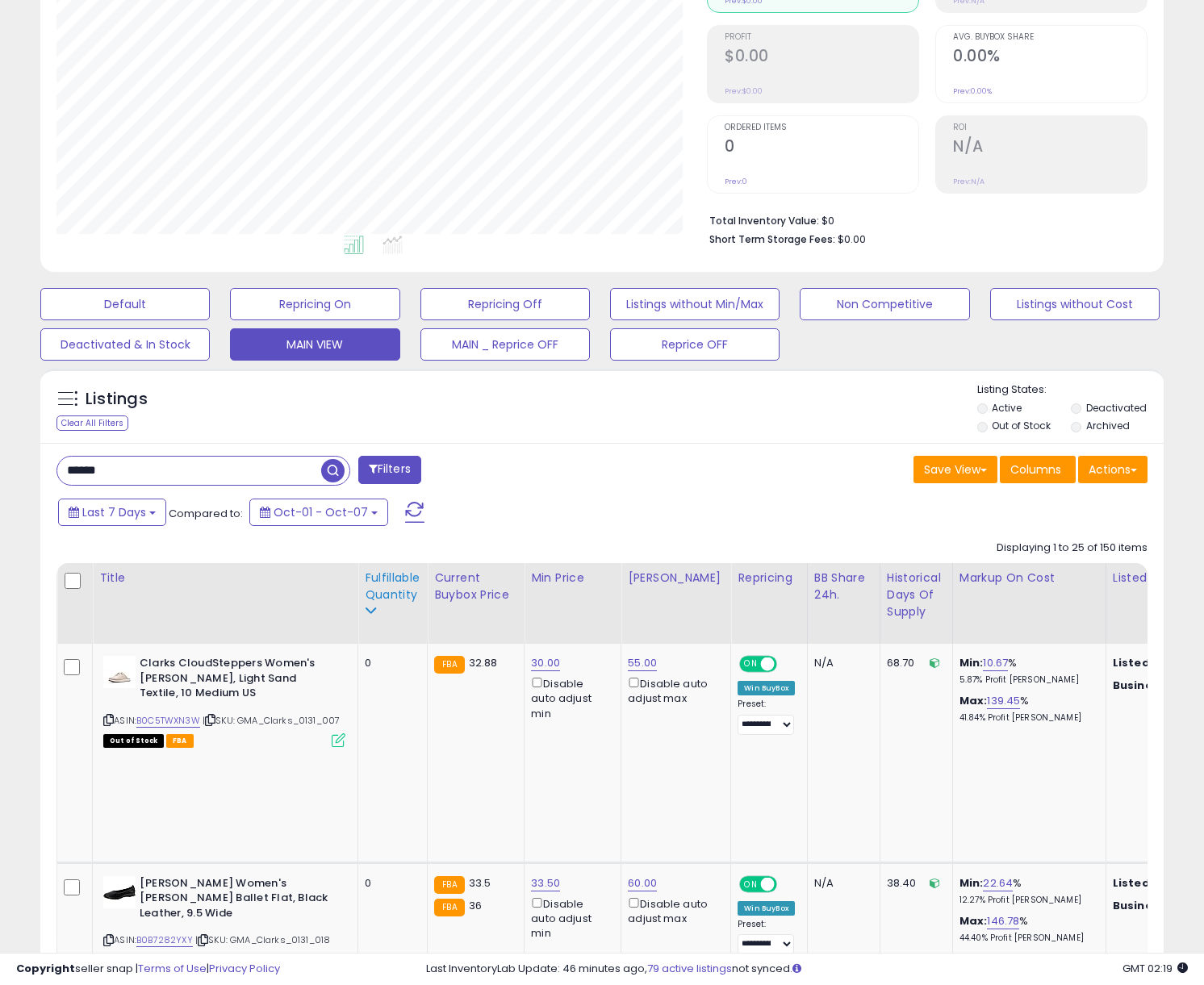
click at [378, 596] on div "Fulfillable Quantity" at bounding box center [393, 586] width 56 height 33
click at [1029, 407] on label "Deactivated" at bounding box center [1116, 407] width 61 height 14
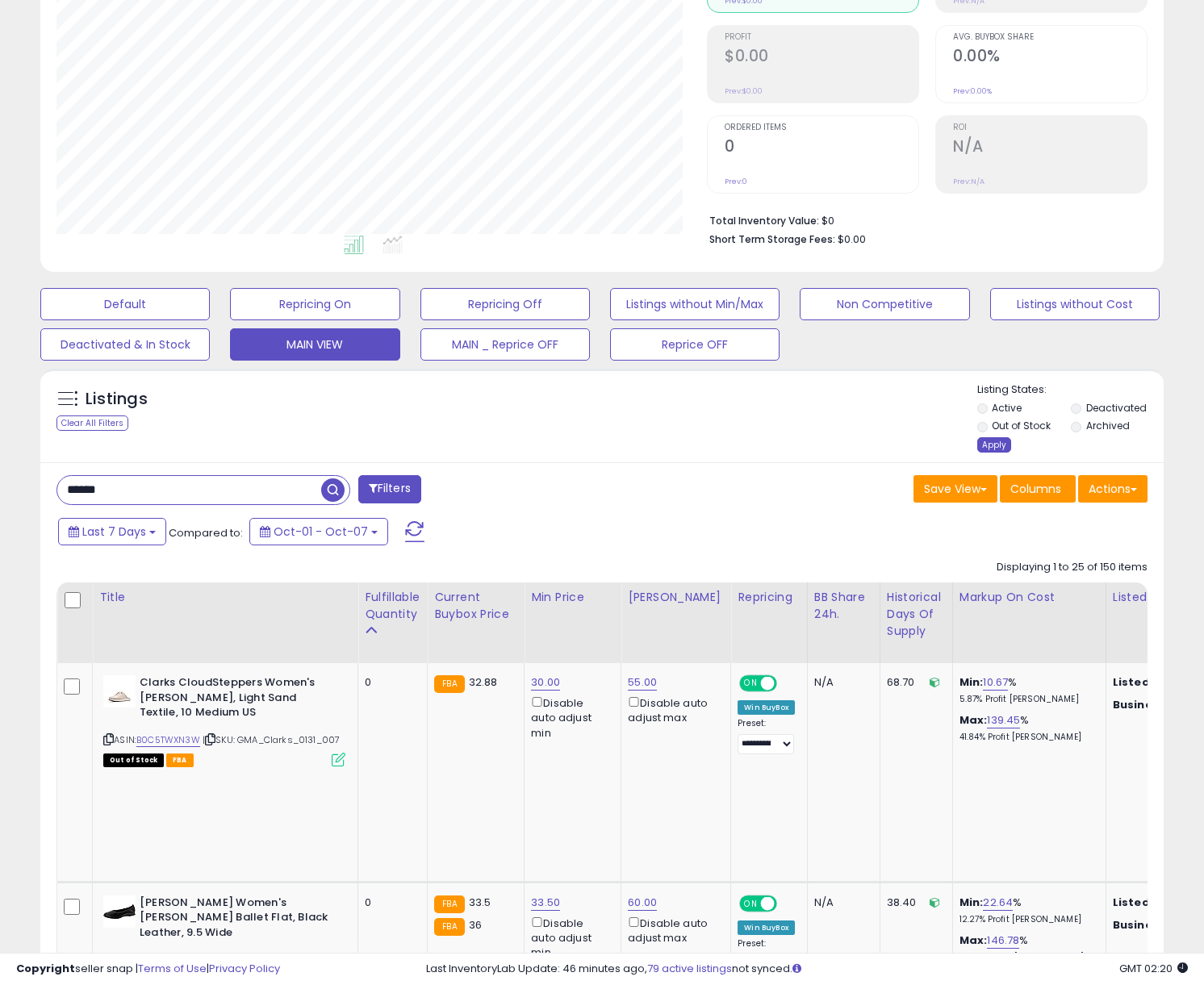
click at [1000, 447] on div "Apply" at bounding box center [993, 445] width 33 height 15
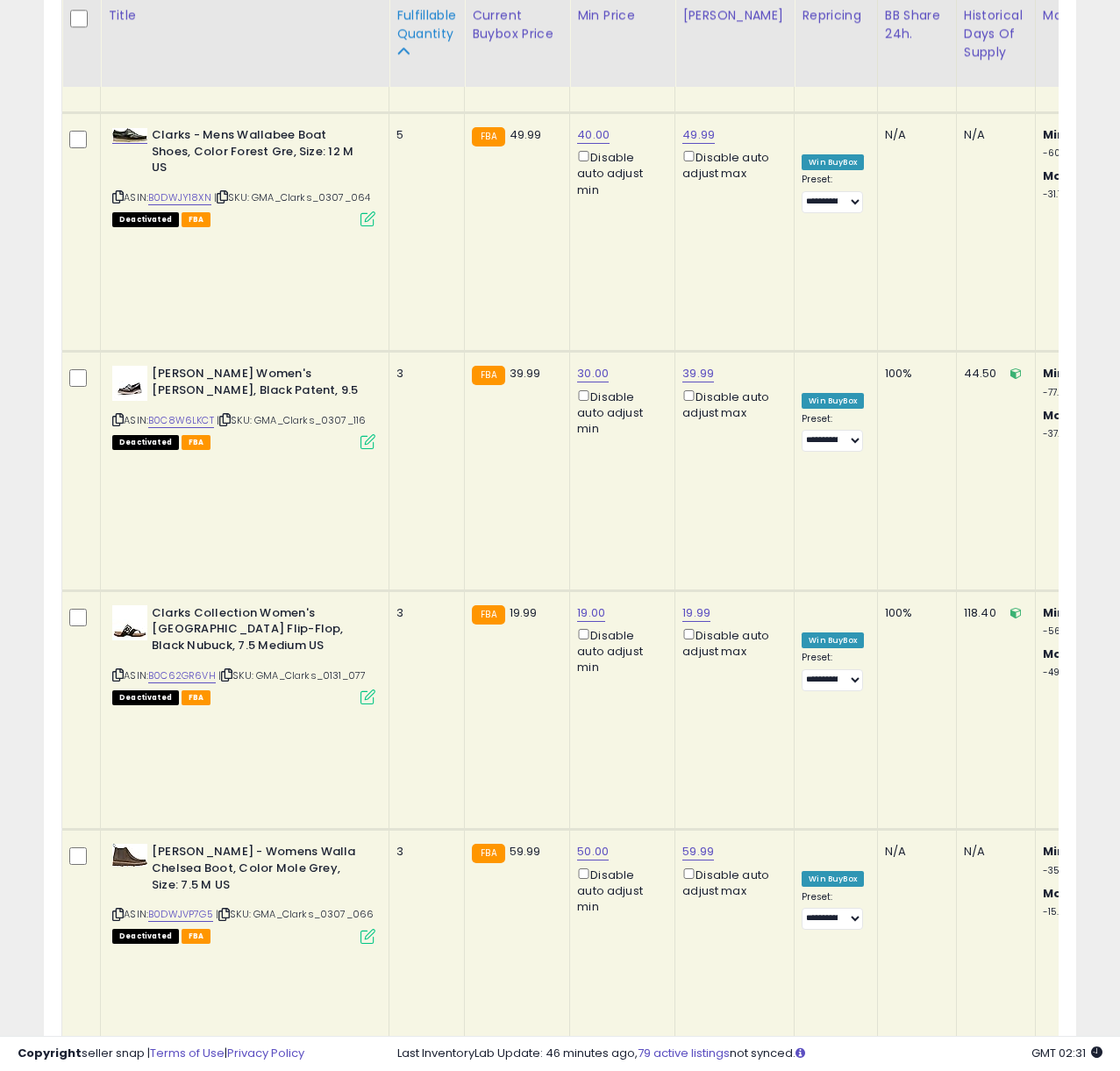
scroll to position [877011, 876637]
